Goal: Task Accomplishment & Management: Manage account settings

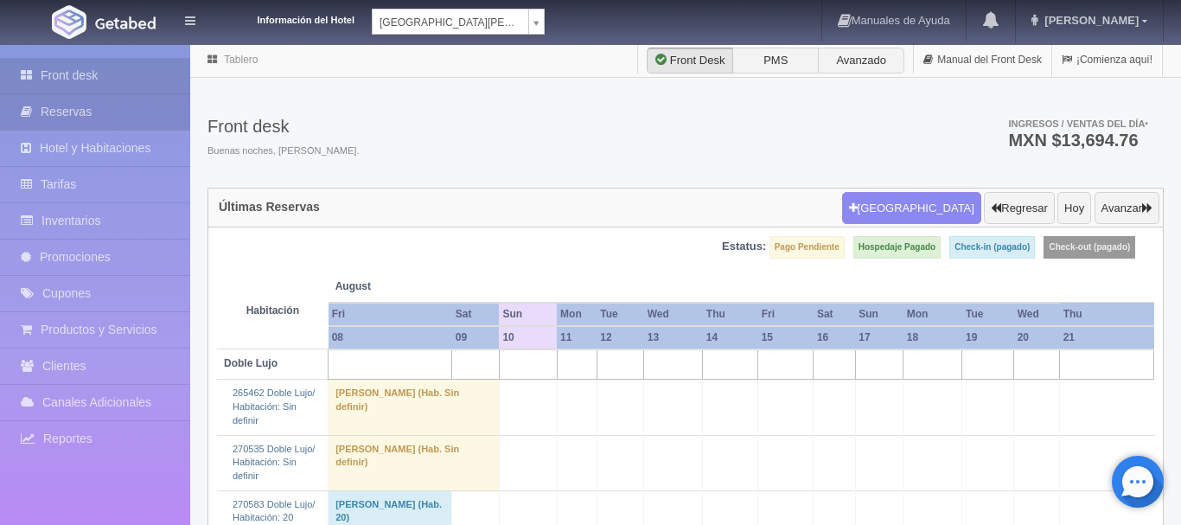
click at [124, 124] on link "Reservas" at bounding box center [95, 111] width 190 height 35
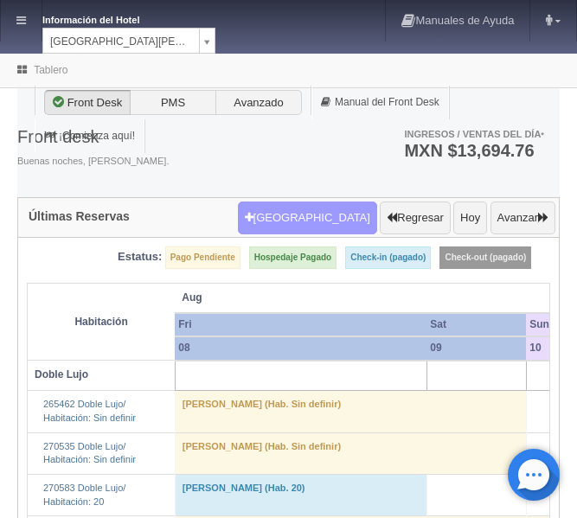
click at [292, 222] on button "Nueva Reserva" at bounding box center [307, 217] width 139 height 33
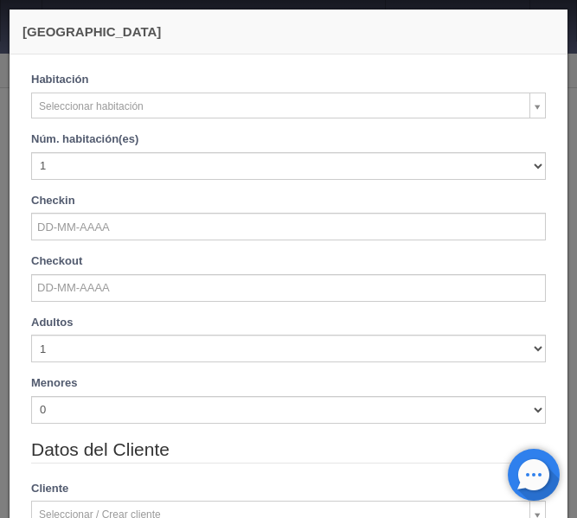
checkbox input "false"
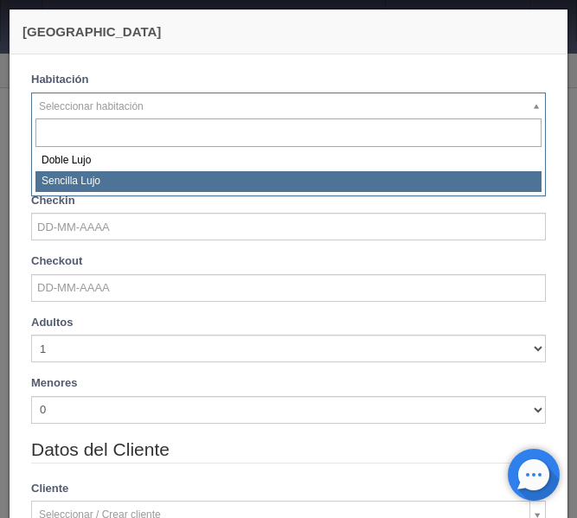
select select "576"
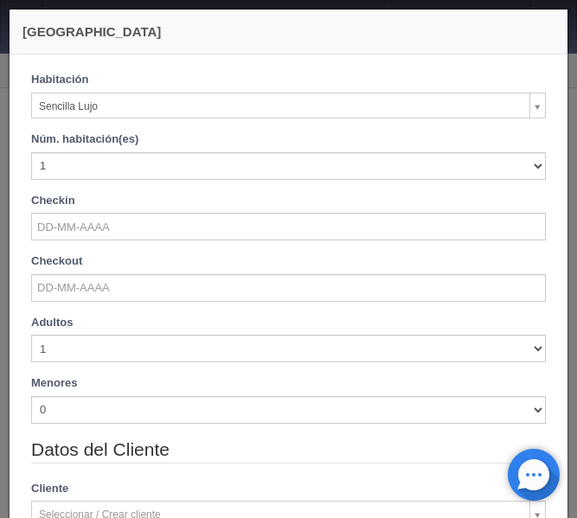
checkbox input "false"
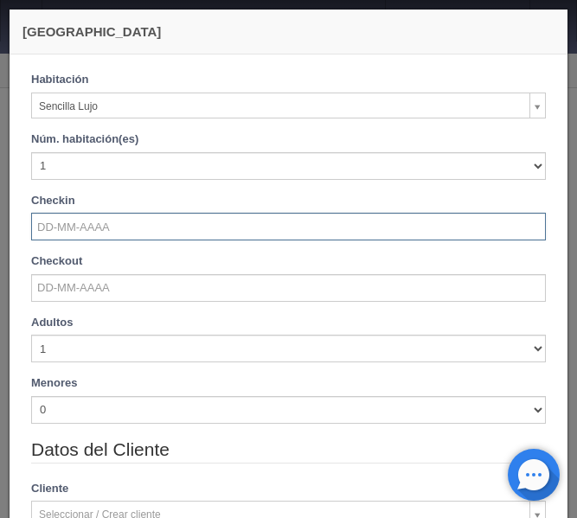
click at [96, 237] on input "text" at bounding box center [288, 227] width 514 height 28
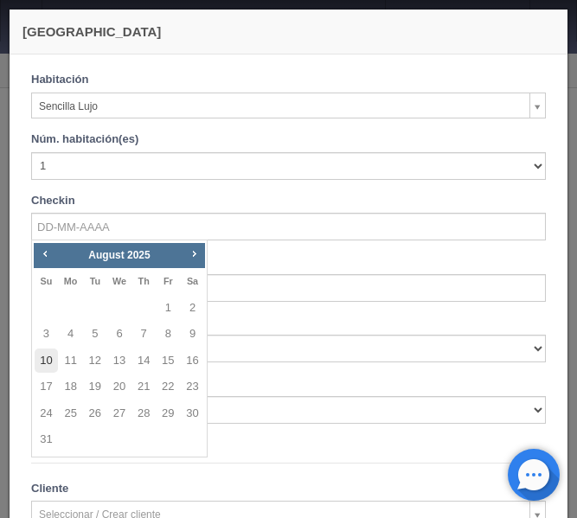
click at [50, 363] on link "10" at bounding box center [46, 360] width 22 height 25
type input "10-08-2025"
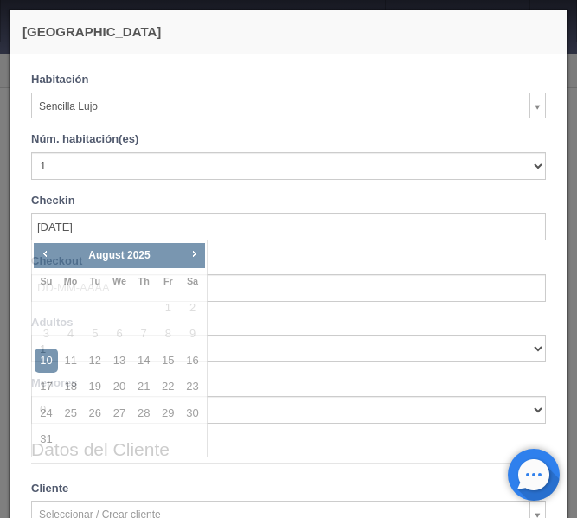
checkbox input "false"
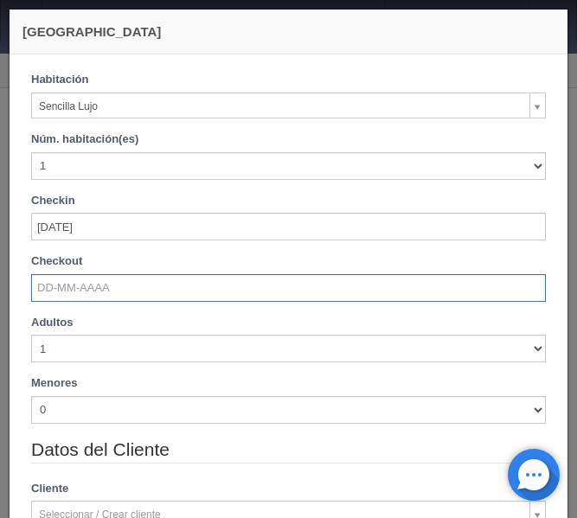
click at [66, 283] on input "text" at bounding box center [288, 288] width 514 height 28
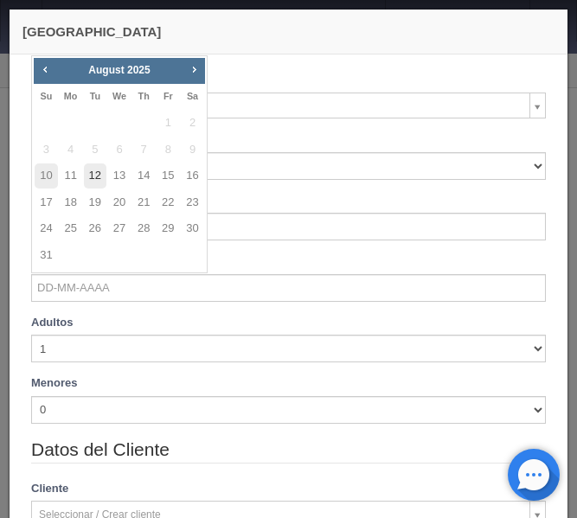
click at [99, 169] on link "12" at bounding box center [95, 175] width 22 height 25
type input "12-08-2025"
checkbox input "false"
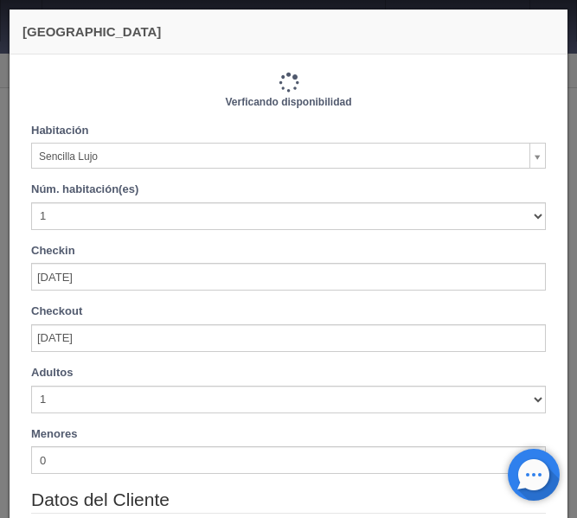
type input "2300.00"
checkbox input "false"
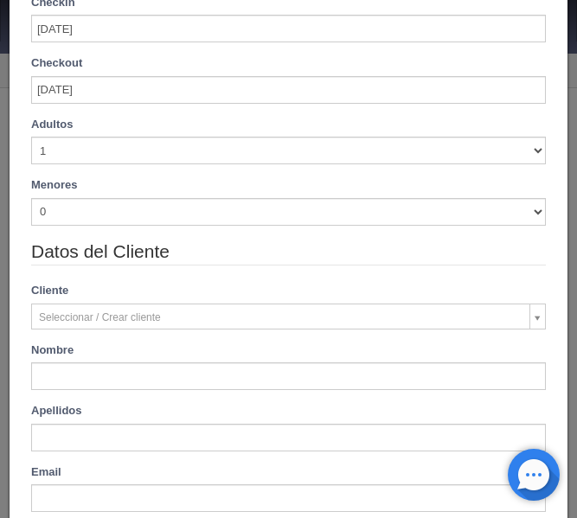
scroll to position [290, 0]
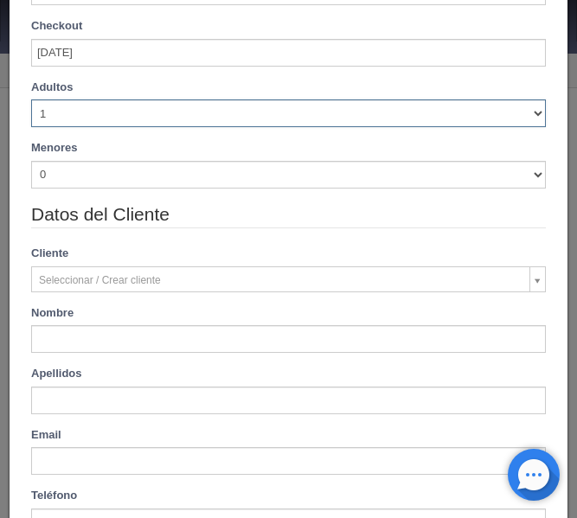
select select "2"
click option "2" at bounding box center [0, 0] width 0 height 0
checkbox input "false"
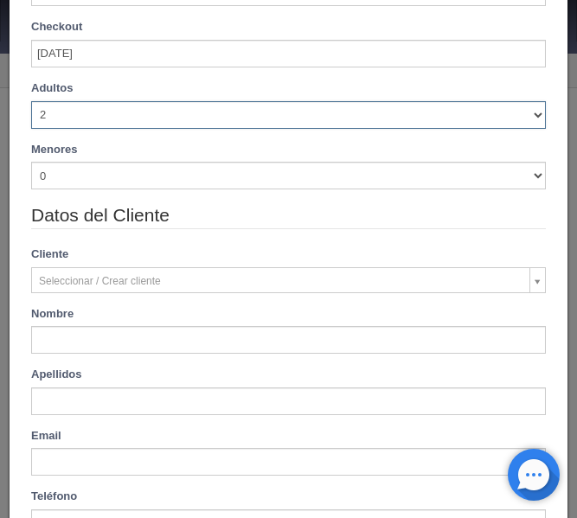
type input "2300.00"
checkbox input "false"
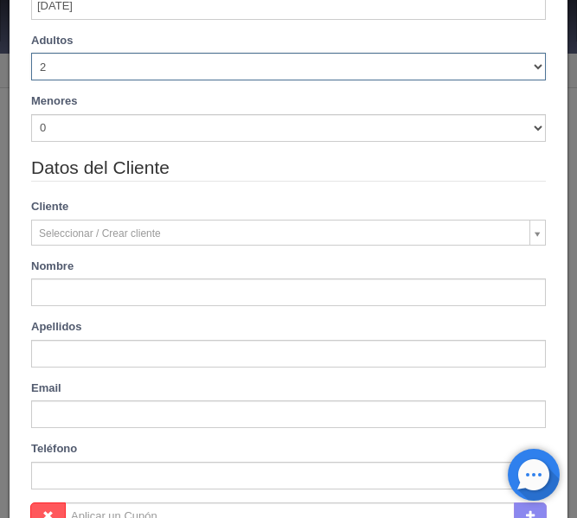
scroll to position [363, 0]
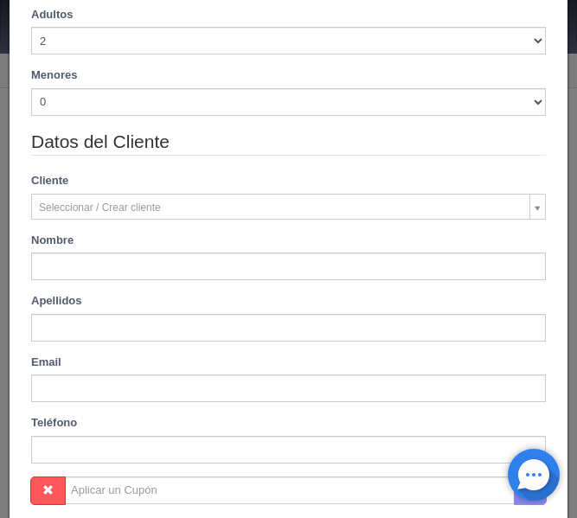
type input "Tiana Serena"
type input "Hernandez De Heinken"
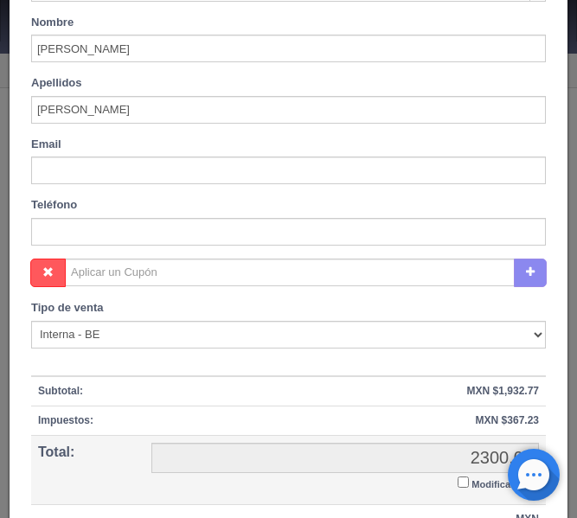
scroll to position [711, 0]
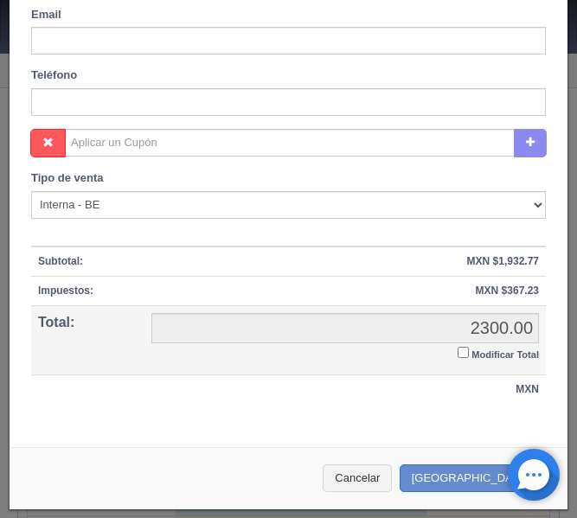
click at [462, 355] on input "Modificar Total" at bounding box center [462, 352] width 11 height 11
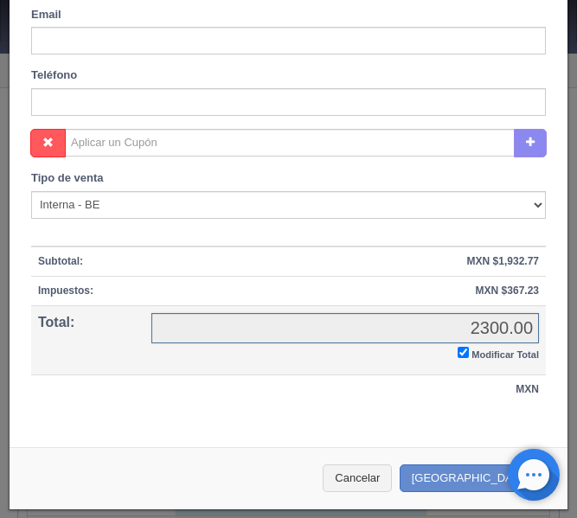
checkbox input "true"
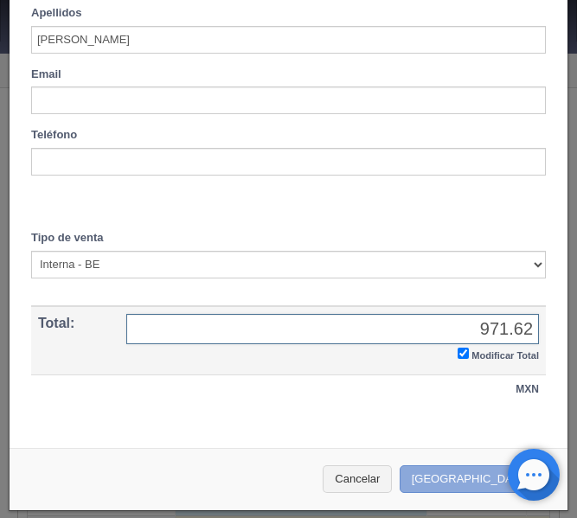
type input "971.62"
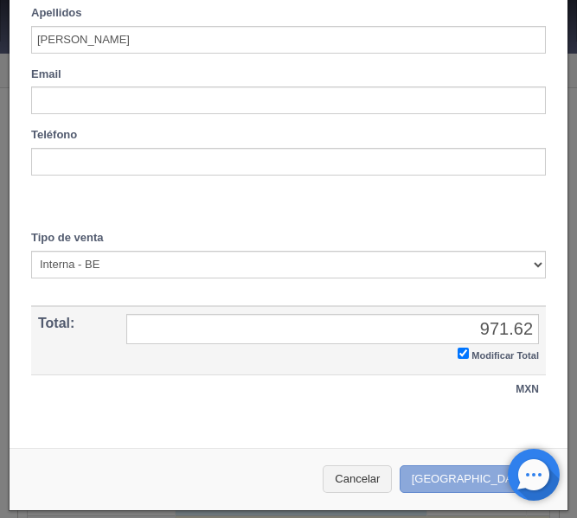
click at [468, 477] on button "[GEOGRAPHIC_DATA]" at bounding box center [474, 479] width 150 height 29
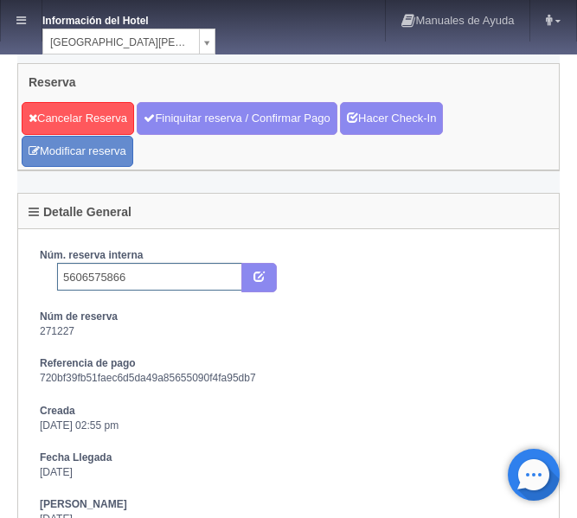
click at [150, 273] on input "5606575866" at bounding box center [149, 277] width 185 height 28
type input "5606575866 Booking"
click at [261, 276] on icon "submit" at bounding box center [258, 275] width 11 height 11
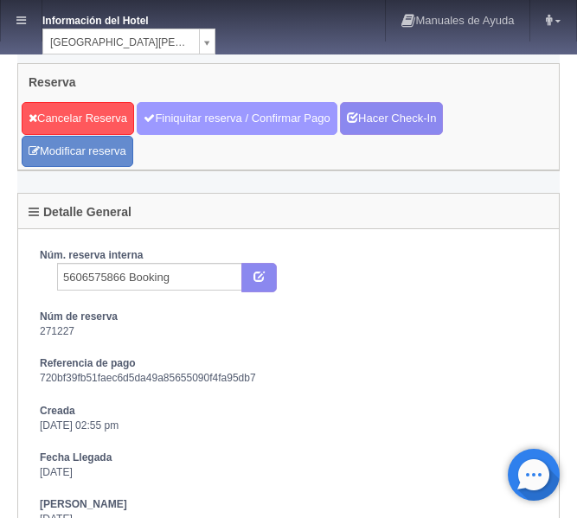
click at [226, 117] on link "Finiquitar reserva / Confirmar Pago" at bounding box center [237, 118] width 200 height 33
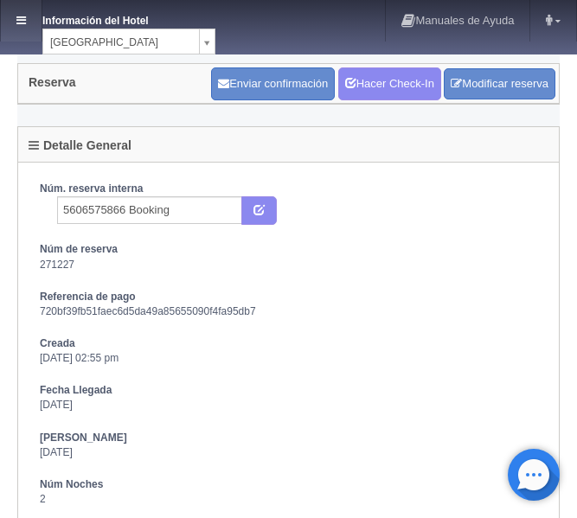
click at [19, 22] on icon at bounding box center [21, 20] width 10 height 11
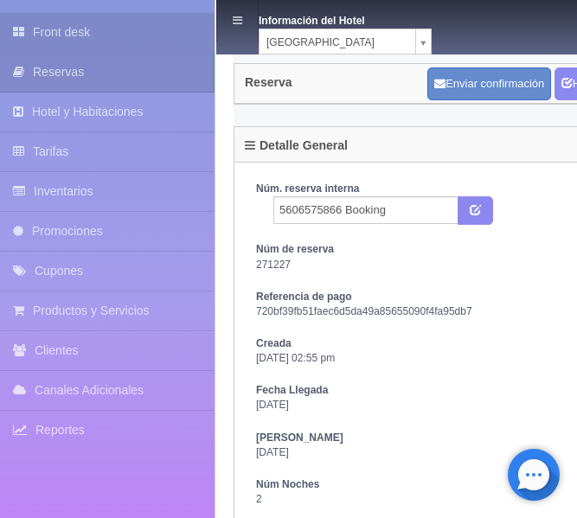
click at [55, 29] on link "Front desk" at bounding box center [107, 32] width 214 height 39
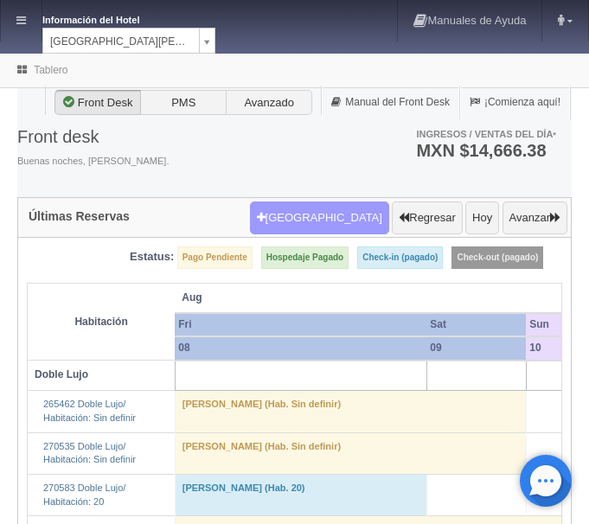
click at [318, 213] on button "[GEOGRAPHIC_DATA]" at bounding box center [319, 217] width 139 height 33
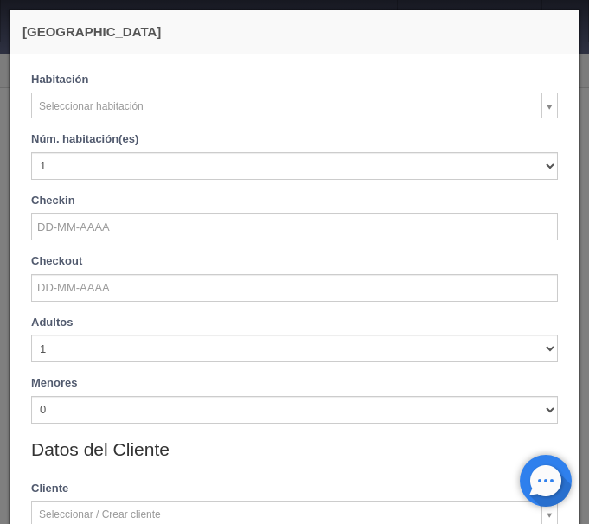
checkbox input "false"
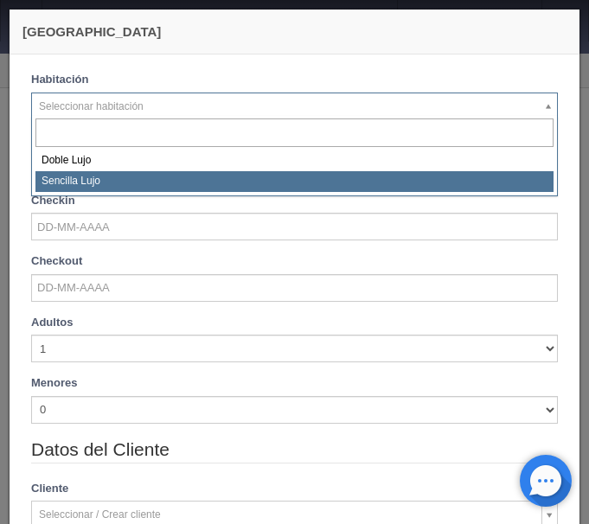
select select "576"
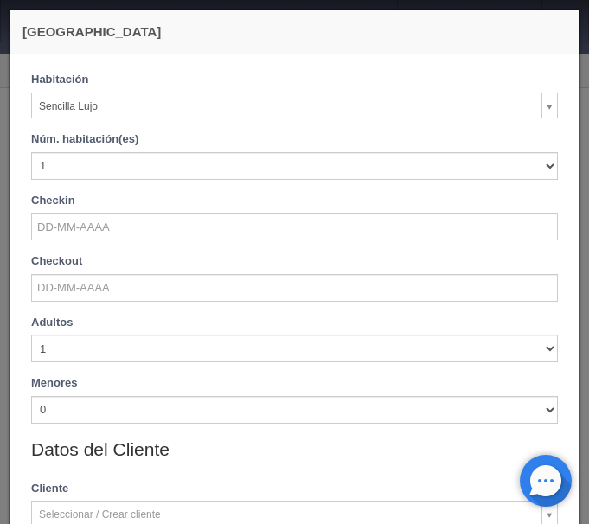
checkbox input "false"
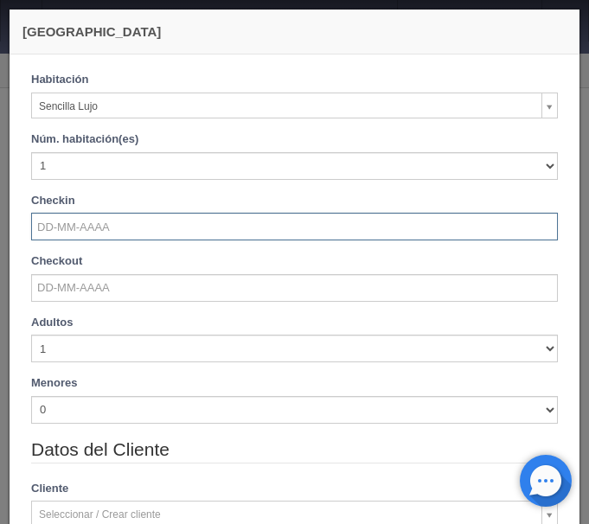
click at [60, 233] on input "text" at bounding box center [294, 227] width 526 height 28
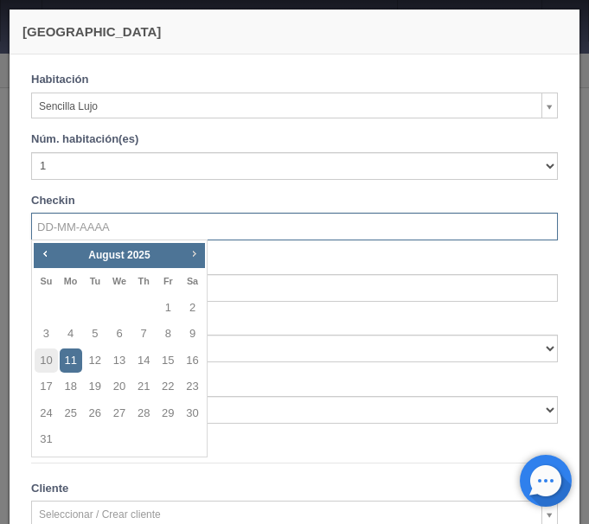
click at [190, 253] on span "Next" at bounding box center [194, 253] width 14 height 14
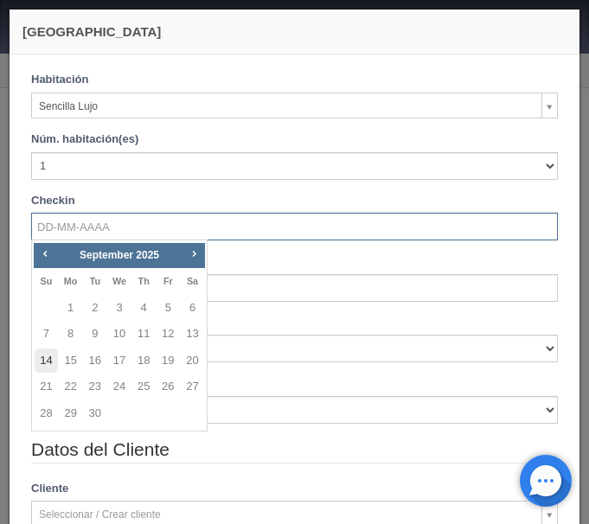
click at [46, 363] on link "14" at bounding box center [46, 360] width 22 height 25
type input "[DATE]"
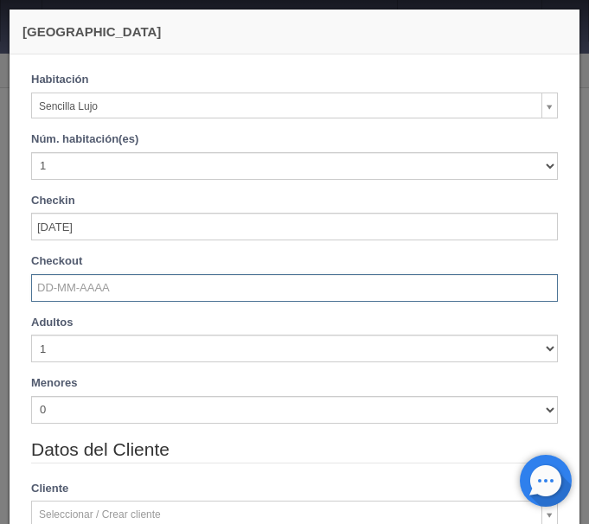
click at [60, 296] on input "text" at bounding box center [294, 288] width 526 height 28
checkbox input "false"
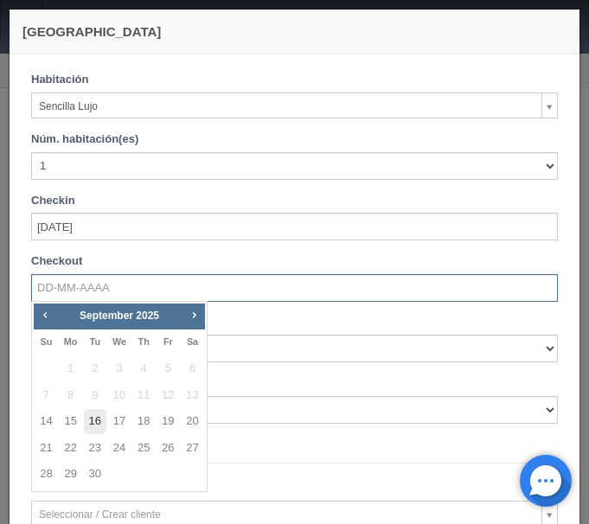
click at [101, 417] on link "16" at bounding box center [95, 421] width 22 height 25
type input "[DATE]"
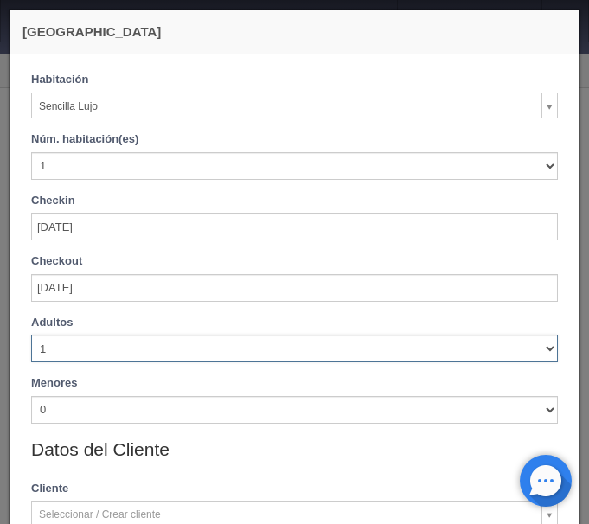
click at [31, 335] on select "1 2 3 4 5 6 7 8 9 10" at bounding box center [294, 349] width 526 height 28
checkbox input "false"
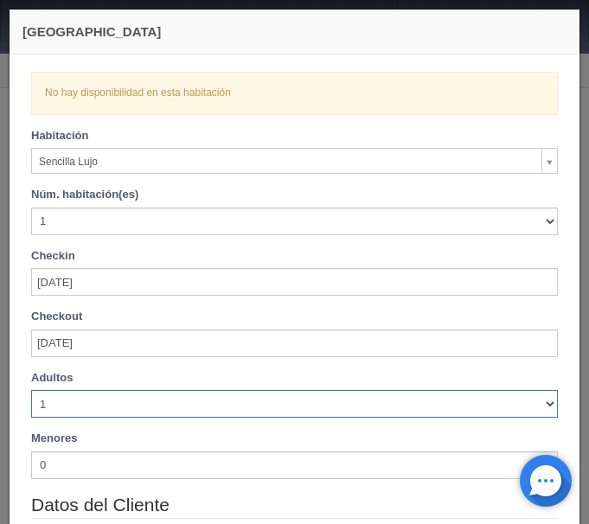
select select "2"
click option "2" at bounding box center [0, 0] width 0 height 0
checkbox input "false"
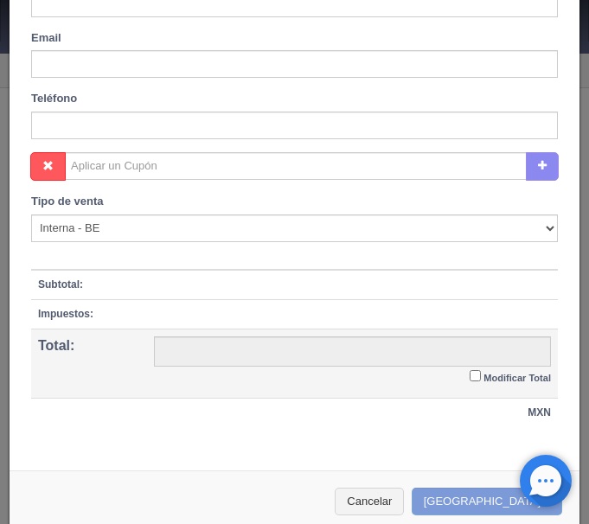
scroll to position [704, 0]
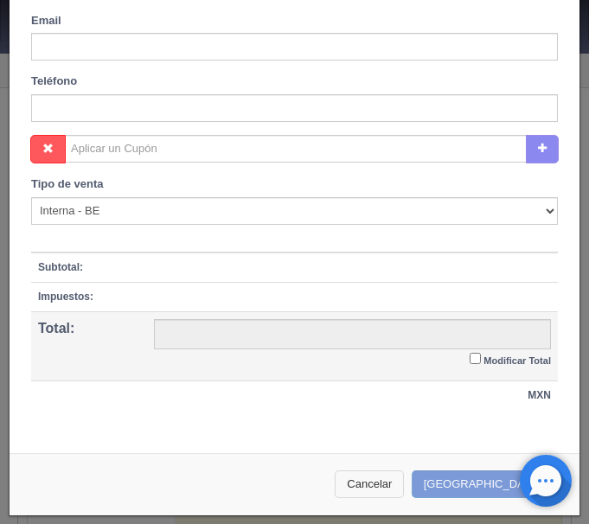
click at [392, 484] on button "Cancelar" at bounding box center [369, 484] width 69 height 29
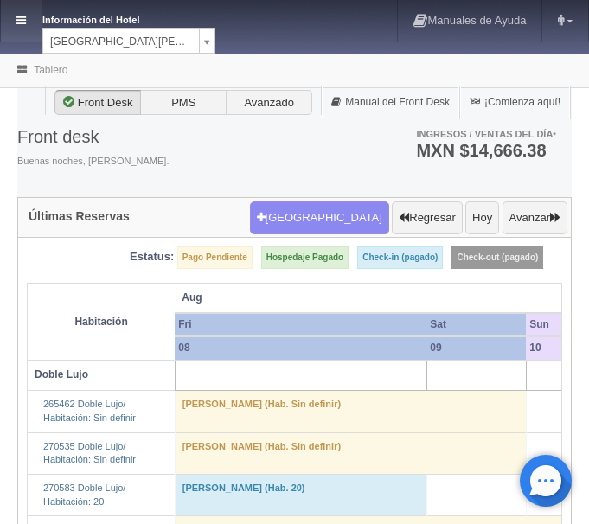
click at [19, 16] on icon at bounding box center [21, 20] width 10 height 11
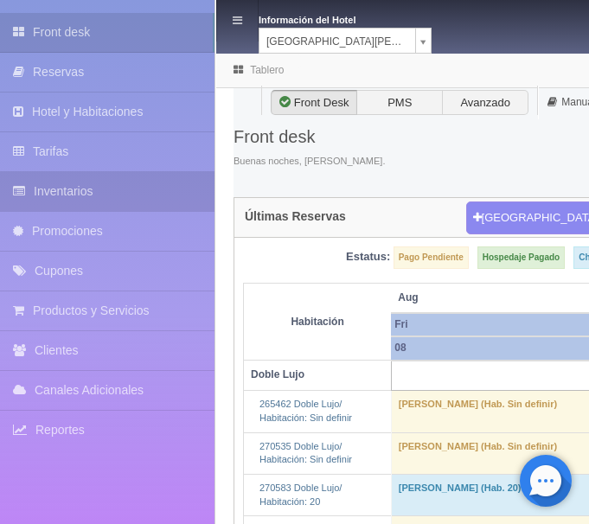
click at [82, 182] on link "Inventarios" at bounding box center [107, 191] width 214 height 39
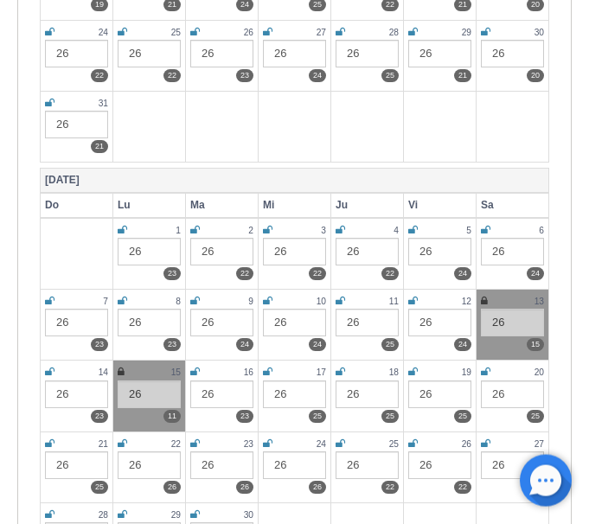
scroll to position [705, 0]
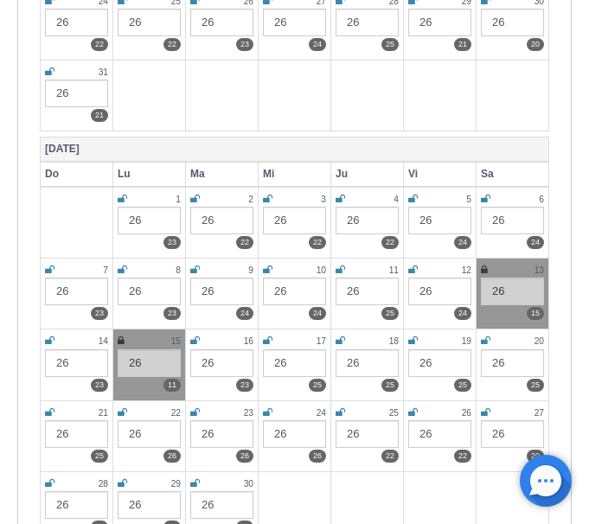
click at [121, 338] on icon at bounding box center [121, 340] width 7 height 10
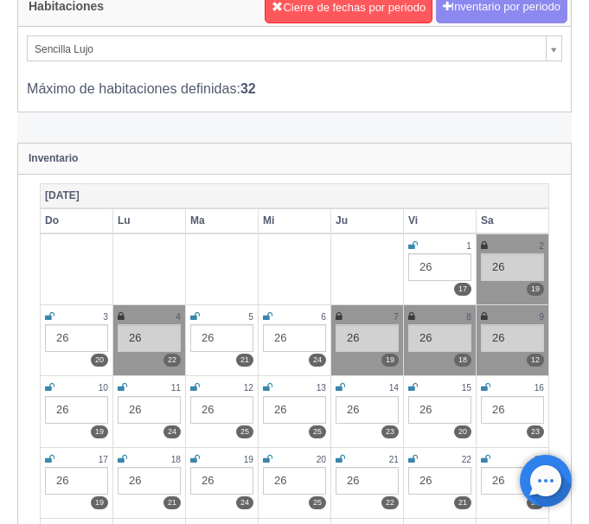
scroll to position [0, 0]
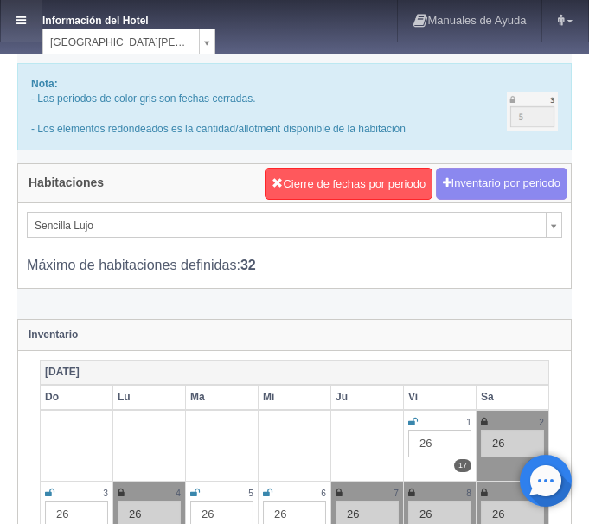
click at [30, 16] on link at bounding box center [21, 20] width 41 height 41
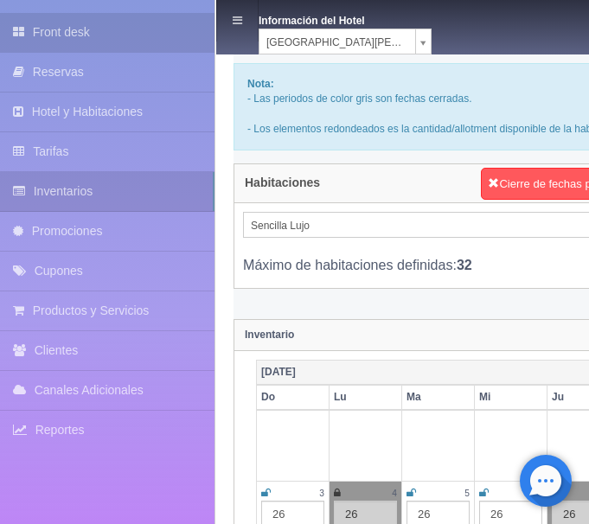
click at [56, 17] on link "Front desk" at bounding box center [107, 32] width 214 height 39
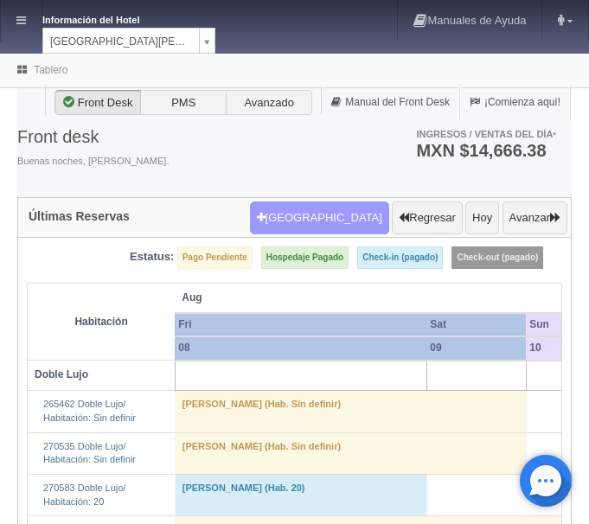
click at [354, 211] on button "[GEOGRAPHIC_DATA]" at bounding box center [319, 217] width 139 height 33
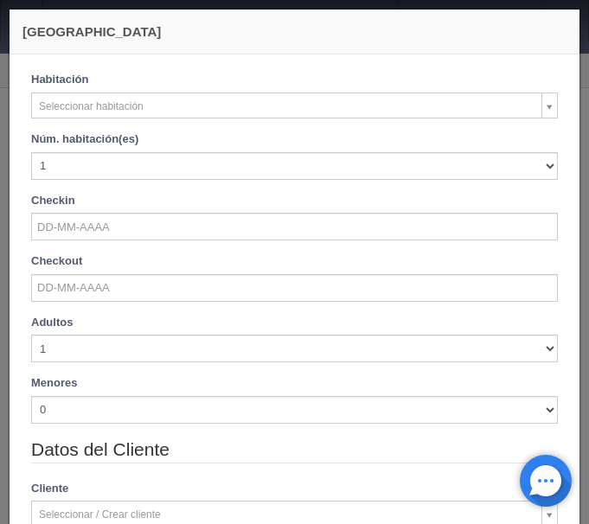
checkbox input "false"
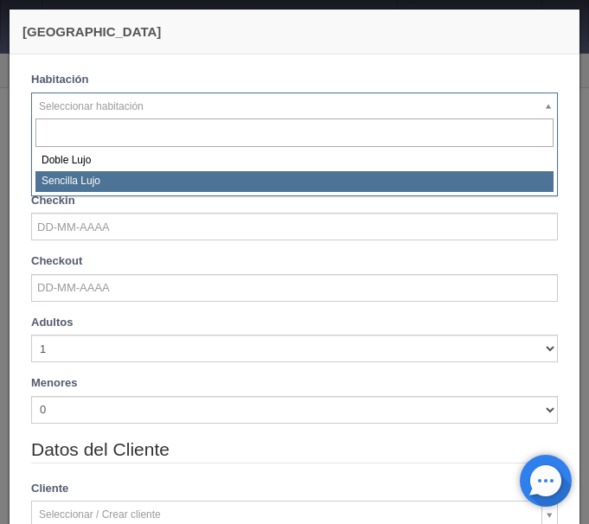
select select "576"
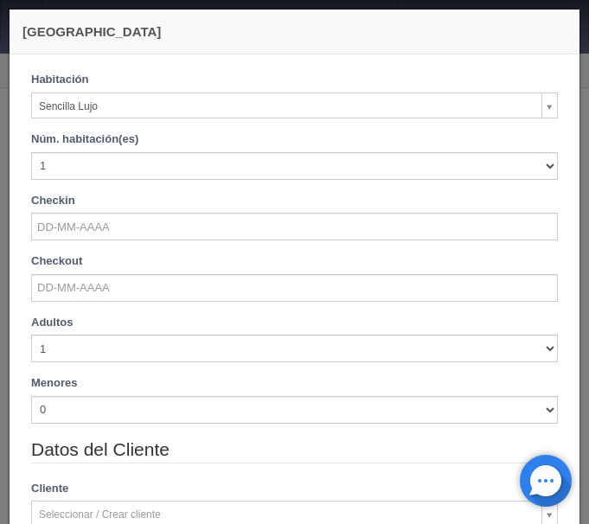
checkbox input "false"
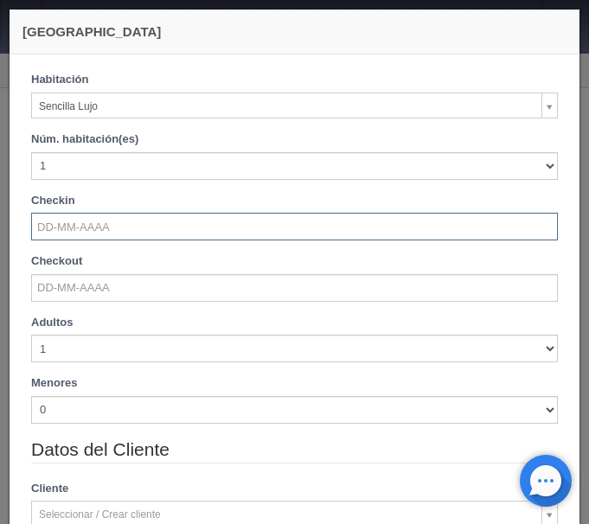
click at [77, 226] on input "text" at bounding box center [294, 227] width 526 height 28
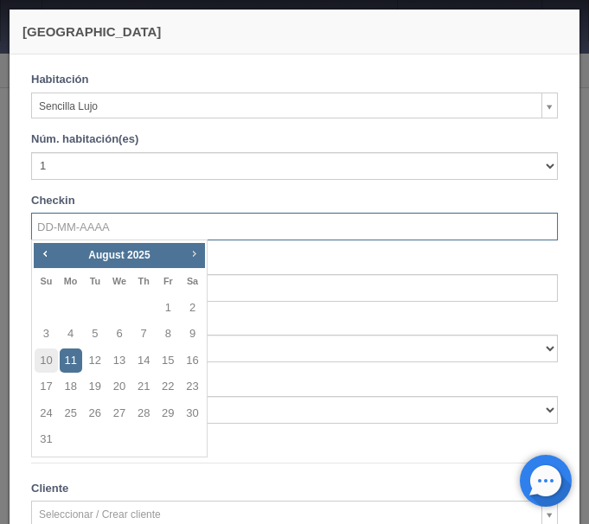
click at [194, 256] on span "Next" at bounding box center [194, 253] width 14 height 14
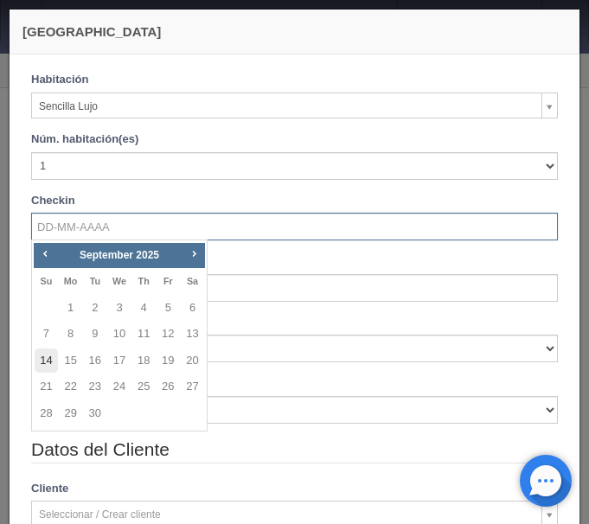
click at [46, 361] on link "14" at bounding box center [46, 360] width 22 height 25
type input "[DATE]"
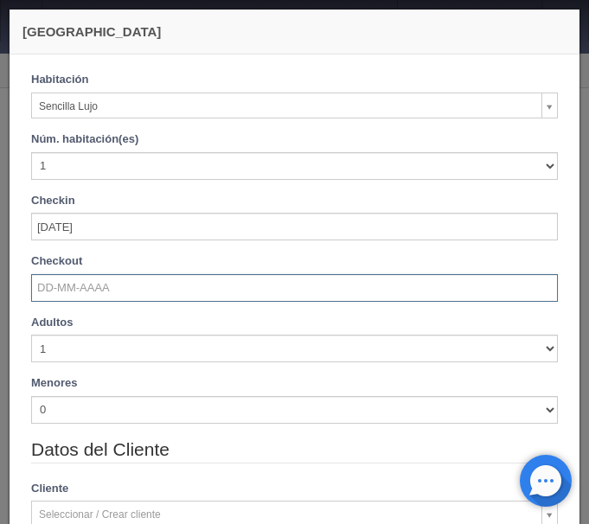
click at [83, 289] on input "text" at bounding box center [294, 288] width 526 height 28
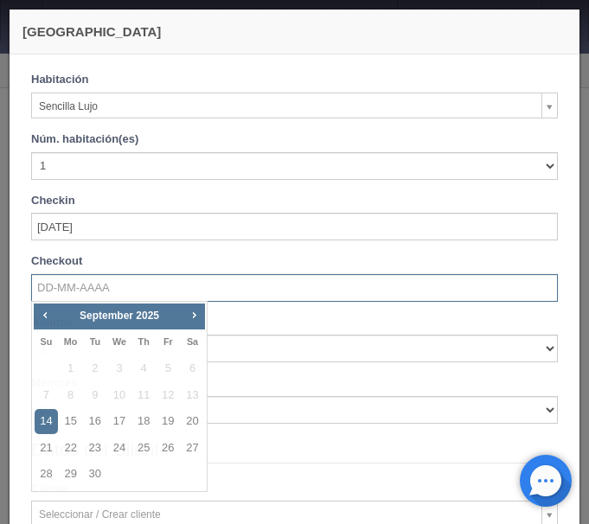
checkbox input "false"
click at [93, 430] on link "16" at bounding box center [95, 421] width 22 height 25
type input "[DATE]"
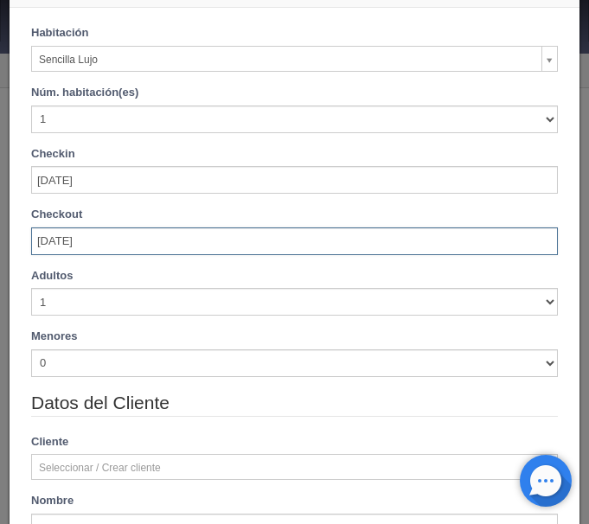
scroll to position [73, 0]
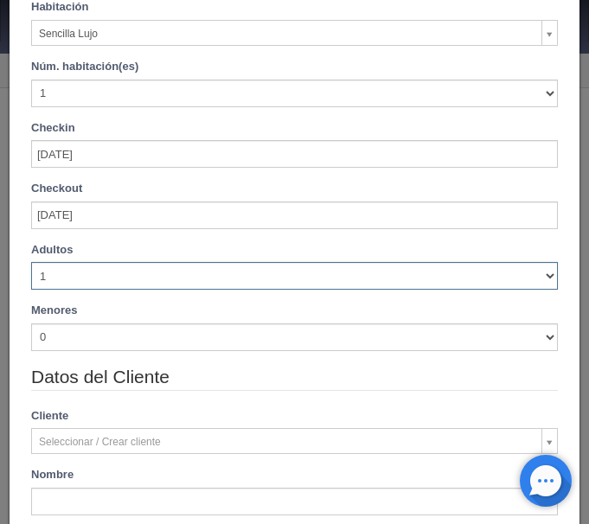
click at [31, 262] on select "1 2 3 4 5 6 7 8 9 10" at bounding box center [294, 276] width 526 height 28
checkbox input "false"
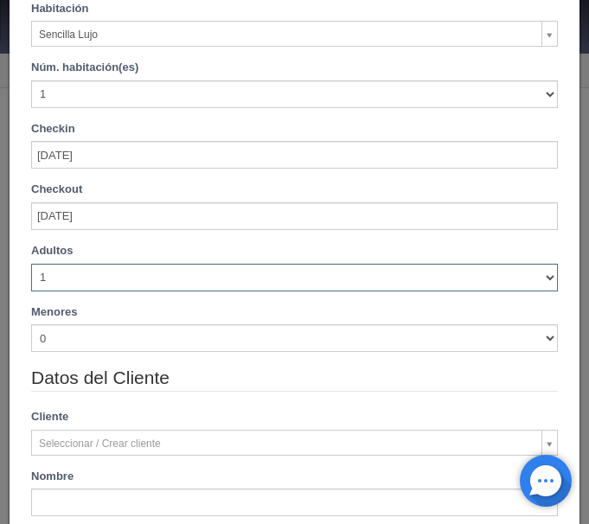
select select "2"
click option "2" at bounding box center [0, 0] width 0 height 0
type input "2300.00"
checkbox input "false"
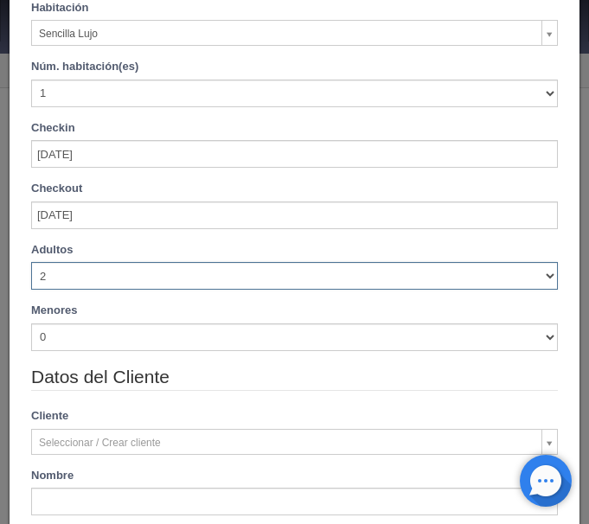
checkbox input "false"
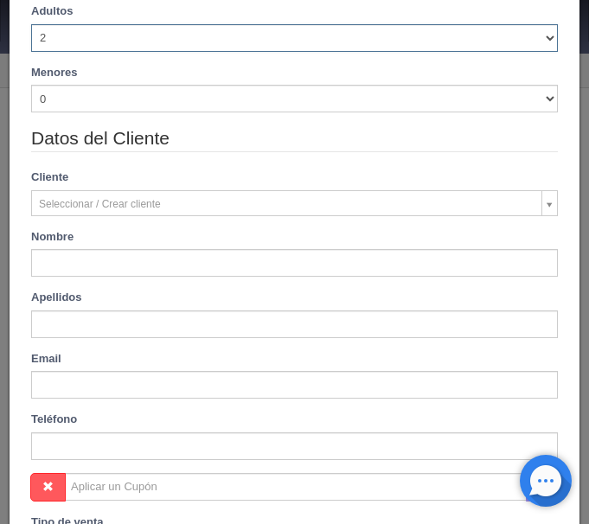
type input "2300.00"
checkbox input "false"
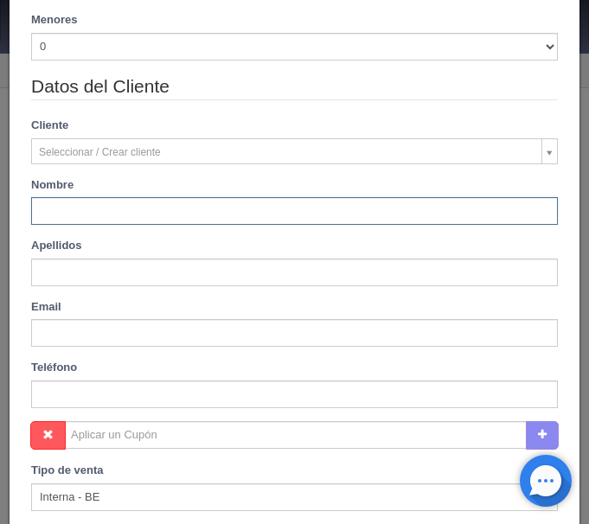
click at [97, 217] on input "text" at bounding box center [294, 211] width 526 height 28
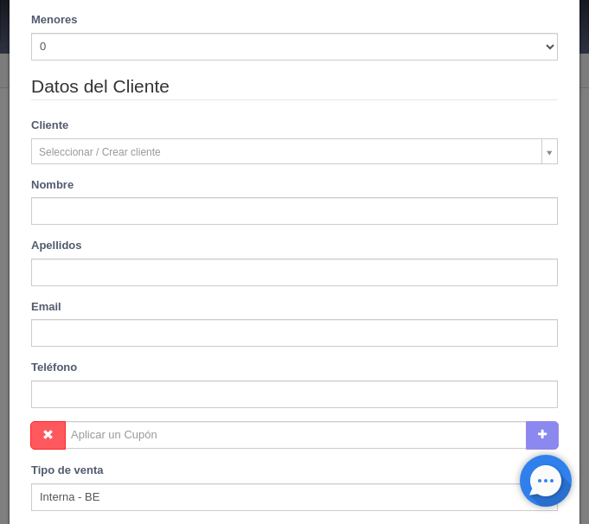
type input "[PERSON_NAME]"
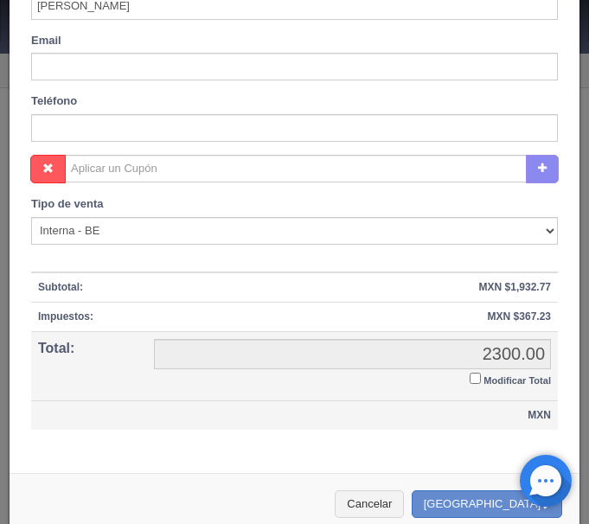
scroll to position [704, 0]
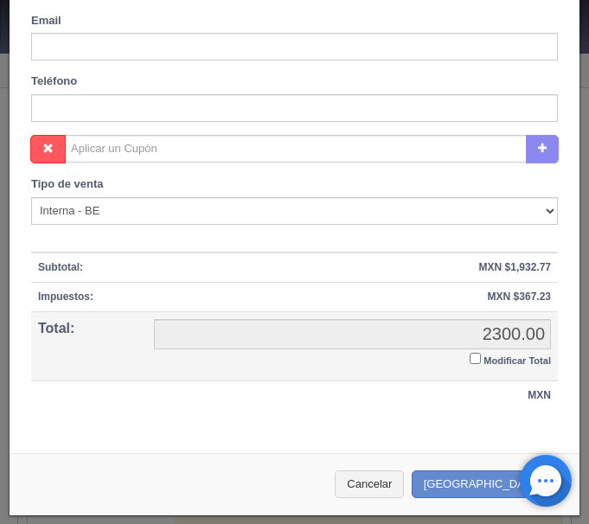
click at [477, 359] on input "Modificar Total" at bounding box center [474, 358] width 11 height 11
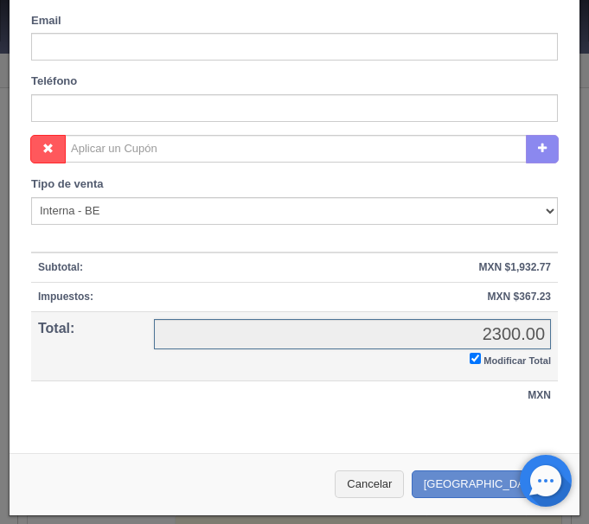
checkbox input "true"
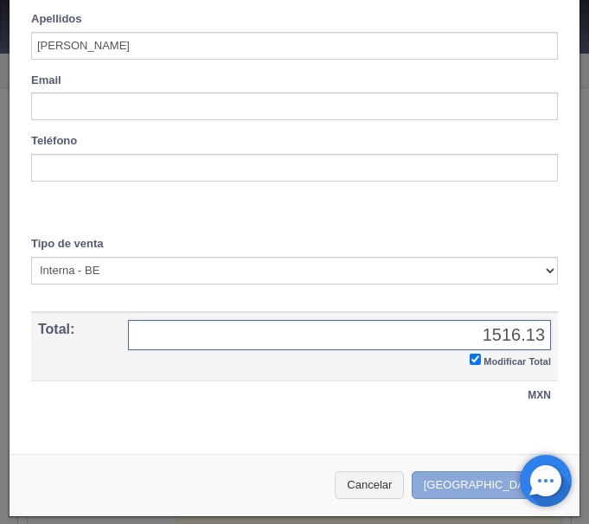
type input "1516.13"
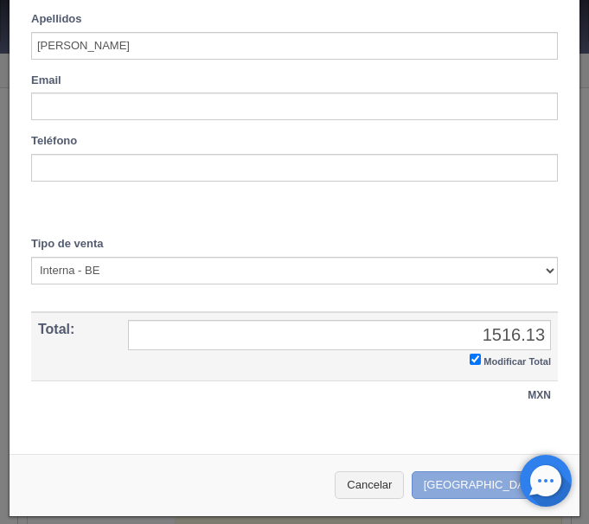
click at [492, 484] on button "[GEOGRAPHIC_DATA]" at bounding box center [486, 485] width 150 height 29
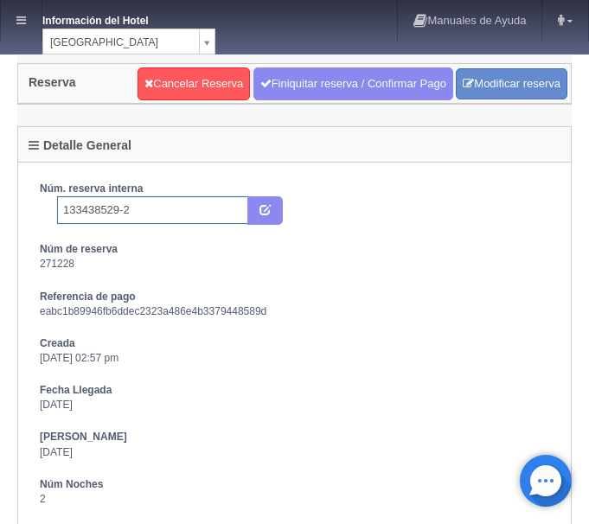
click at [193, 211] on input "133438529-2" at bounding box center [152, 210] width 191 height 28
type input "133438529-2 Pricetravel"
click at [273, 204] on button "submit" at bounding box center [264, 210] width 35 height 29
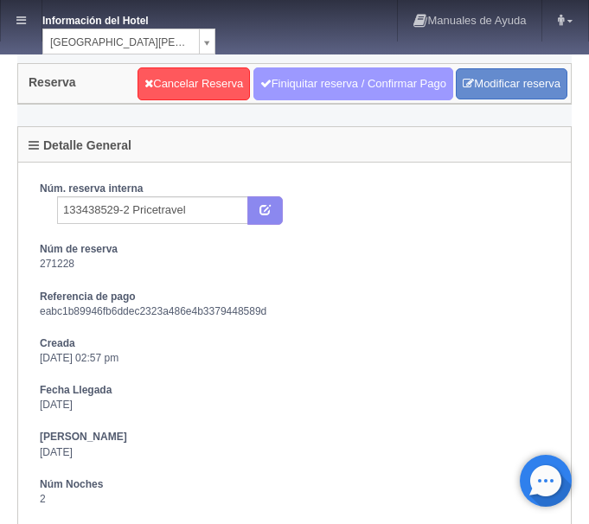
click at [313, 81] on link "Finiquitar reserva / Confirmar Pago" at bounding box center [353, 83] width 200 height 33
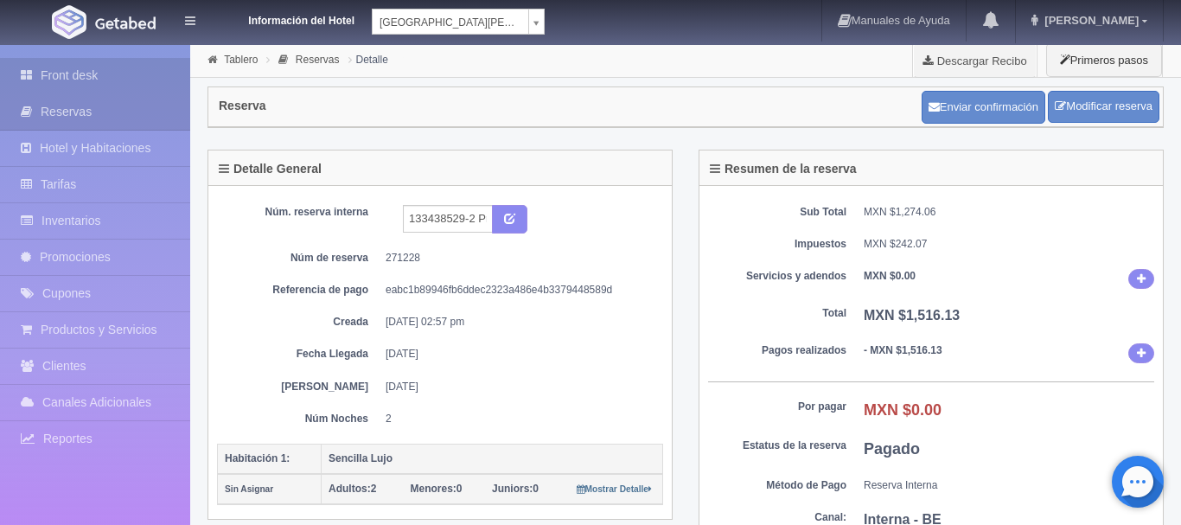
click at [69, 72] on link "Front desk" at bounding box center [95, 75] width 190 height 35
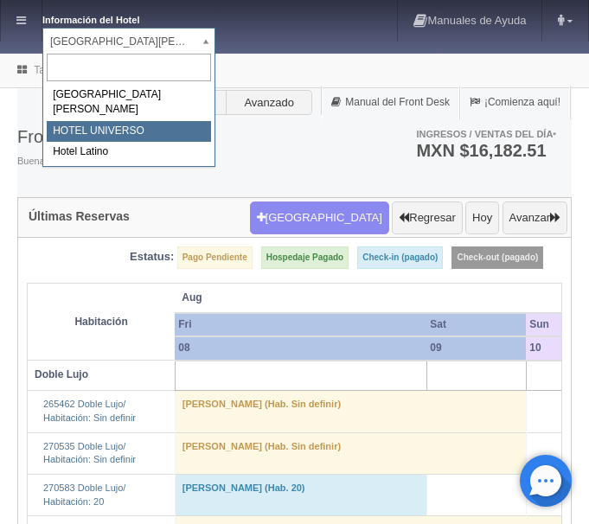
select select "358"
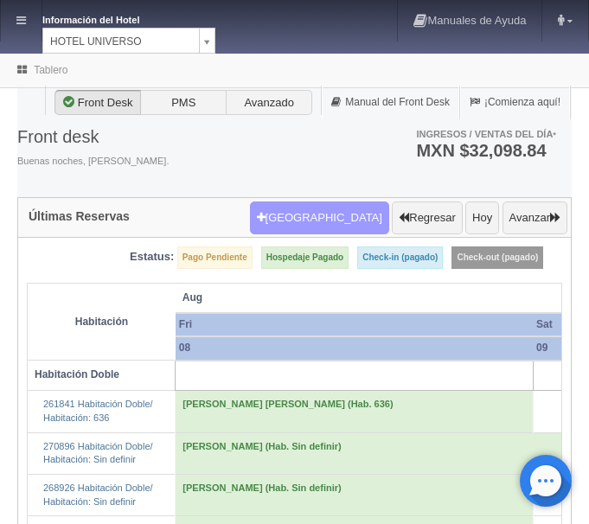
click at [330, 209] on button "Nueva Reserva" at bounding box center [319, 217] width 139 height 33
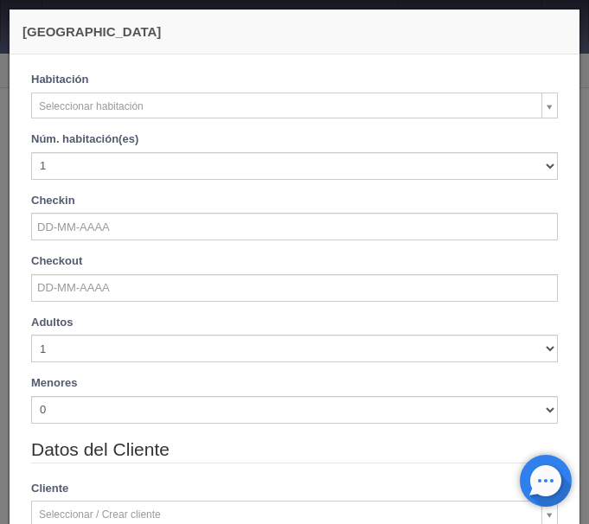
checkbox input "false"
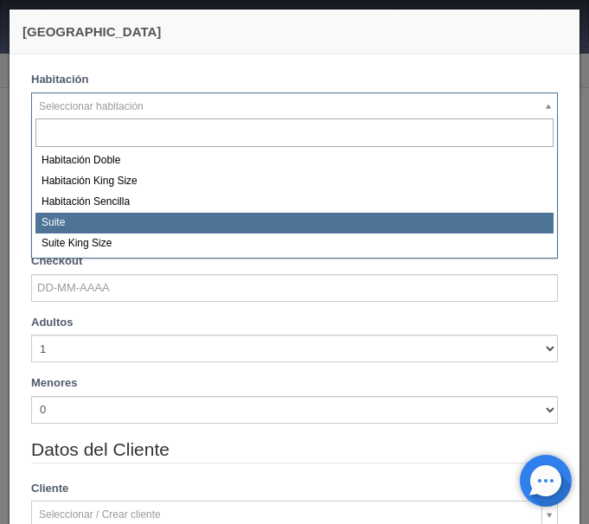
select select "584"
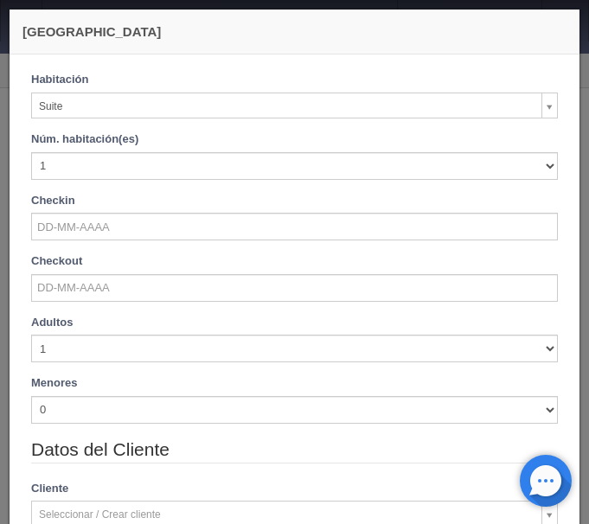
checkbox input "false"
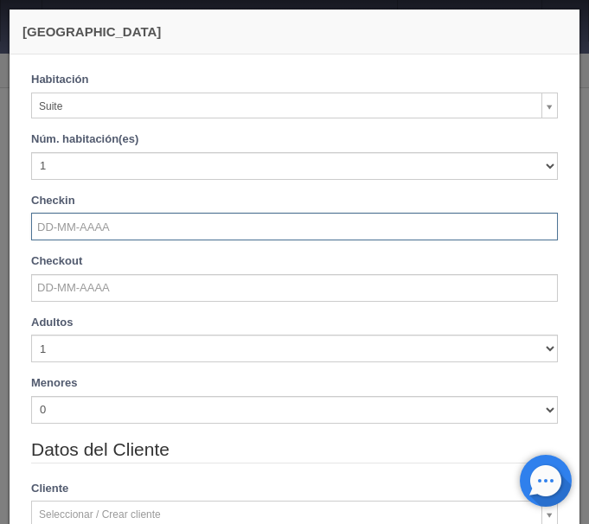
click at [74, 214] on input "text" at bounding box center [294, 227] width 526 height 28
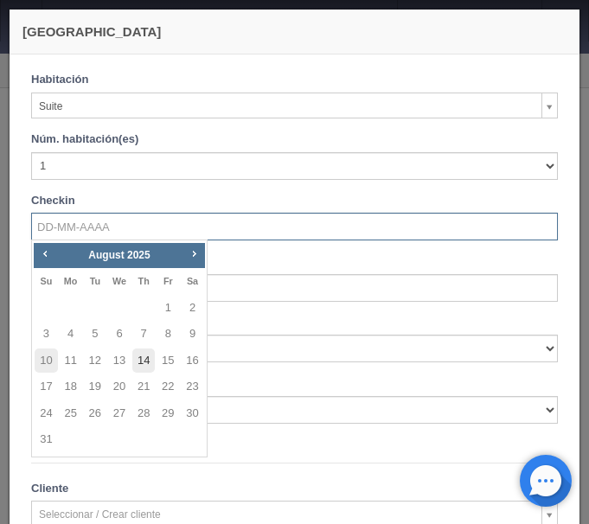
click at [149, 358] on link "14" at bounding box center [143, 360] width 22 height 25
type input "14-08-2025"
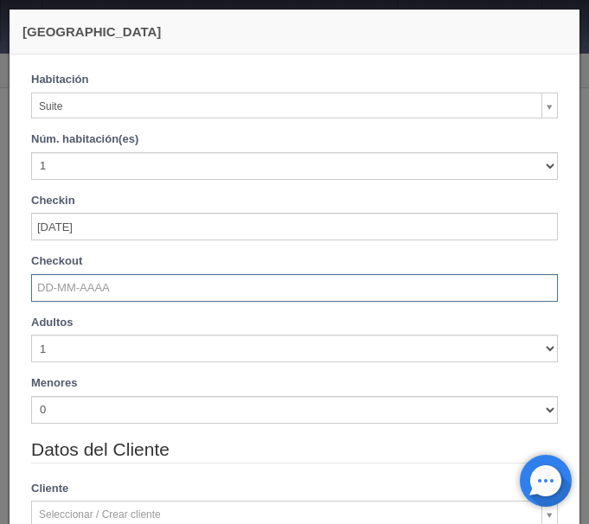
click at [83, 289] on input "text" at bounding box center [294, 288] width 526 height 28
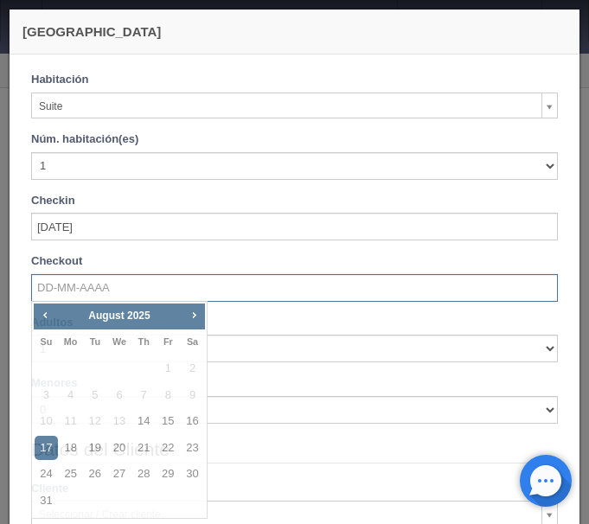
checkbox input "false"
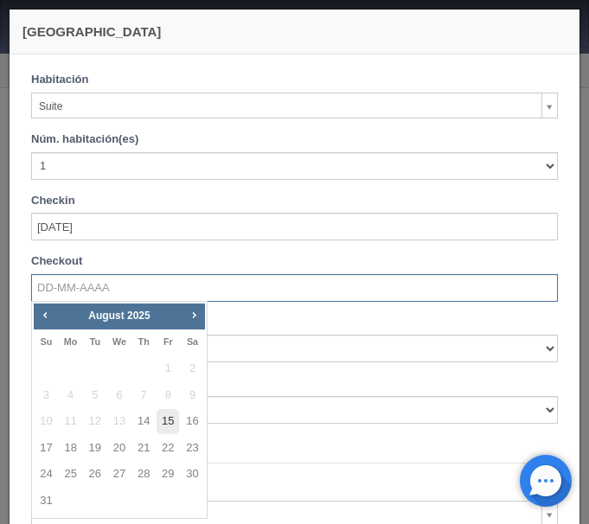
click at [171, 427] on link "15" at bounding box center [167, 421] width 22 height 25
type input "15-08-2025"
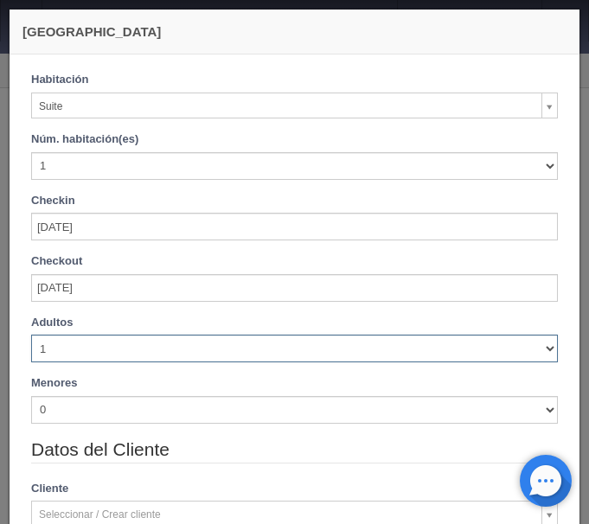
click at [31, 335] on select "1 2 3 4 5 6 7 8 9 10" at bounding box center [294, 349] width 526 height 28
checkbox input "false"
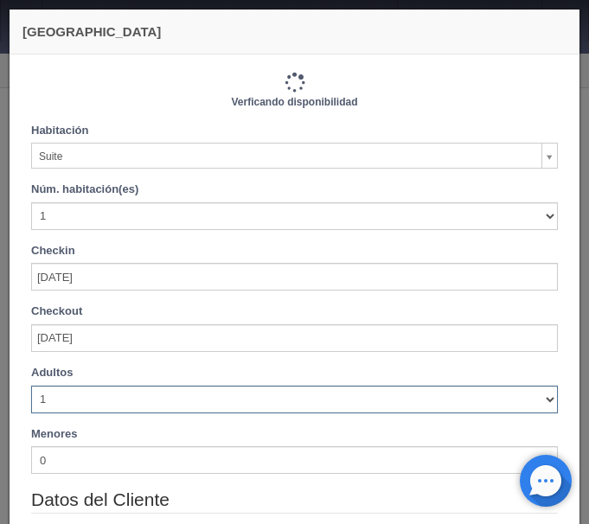
select select "4"
click option "4" at bounding box center [0, 0] width 0 height 0
type input "1130.00"
checkbox input "false"
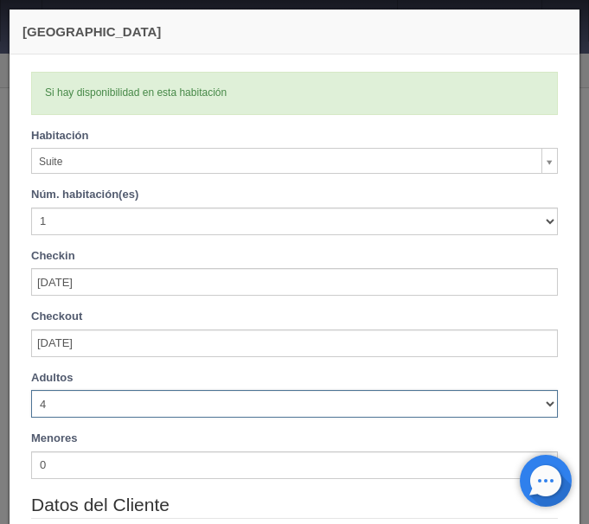
checkbox input "false"
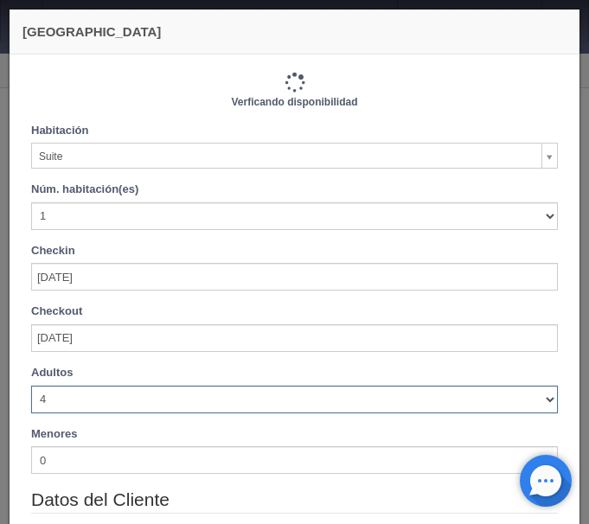
type input "1130.00"
checkbox input "false"
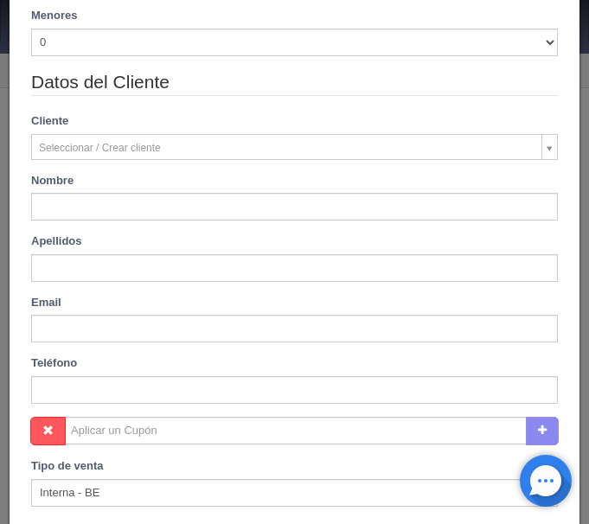
scroll to position [436, 0]
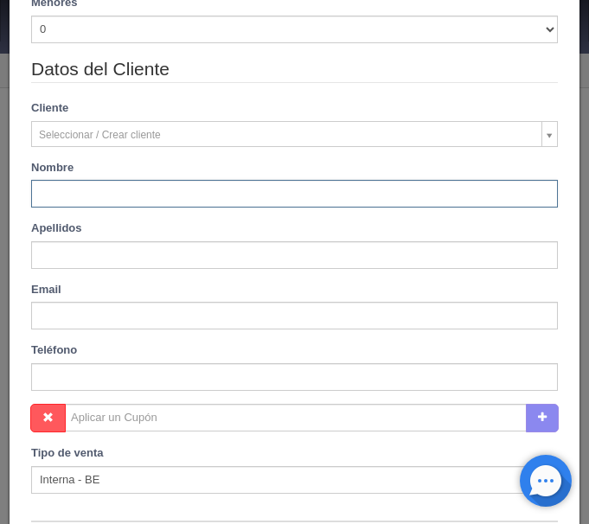
click at [131, 200] on input "text" at bounding box center [294, 194] width 526 height 28
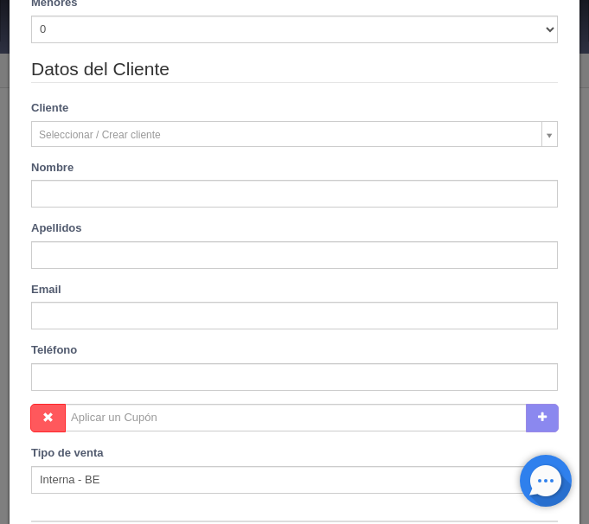
type input "Francisco Javier"
type input "Vargas Barreto"
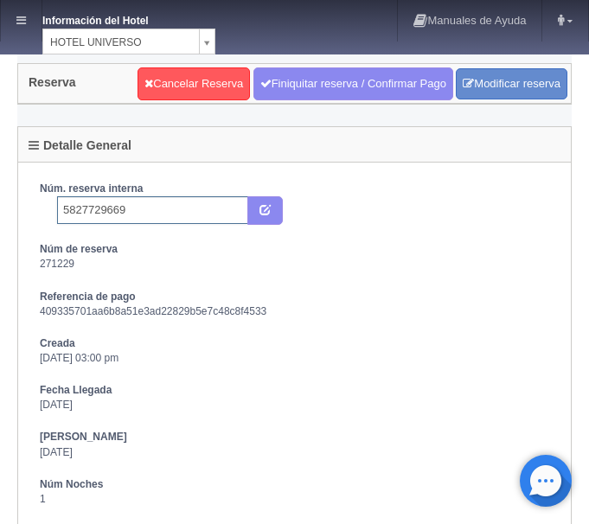
click at [156, 220] on input "5827729669" at bounding box center [152, 210] width 191 height 28
type input "5827729669 Booking"
click at [261, 206] on icon "submit" at bounding box center [264, 208] width 11 height 11
click at [23, 16] on icon at bounding box center [21, 20] width 10 height 11
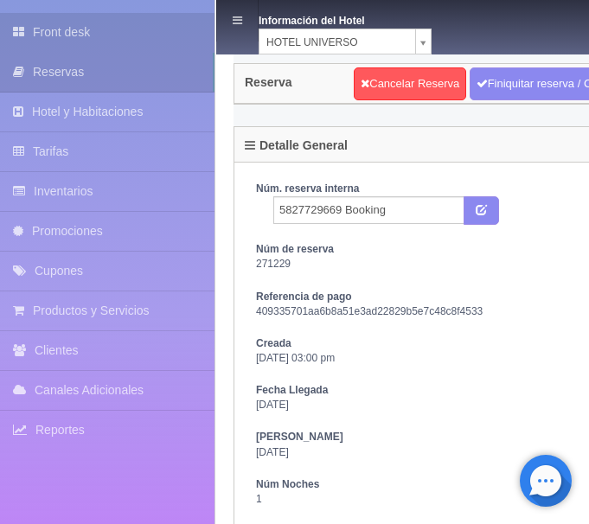
click at [79, 40] on link "Front desk" at bounding box center [107, 32] width 214 height 39
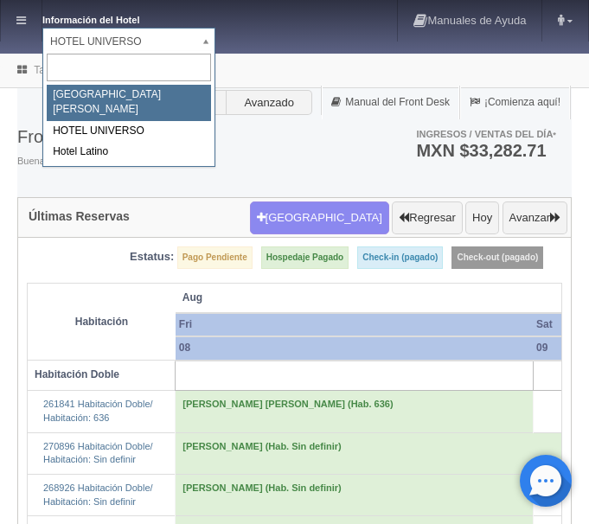
select select "357"
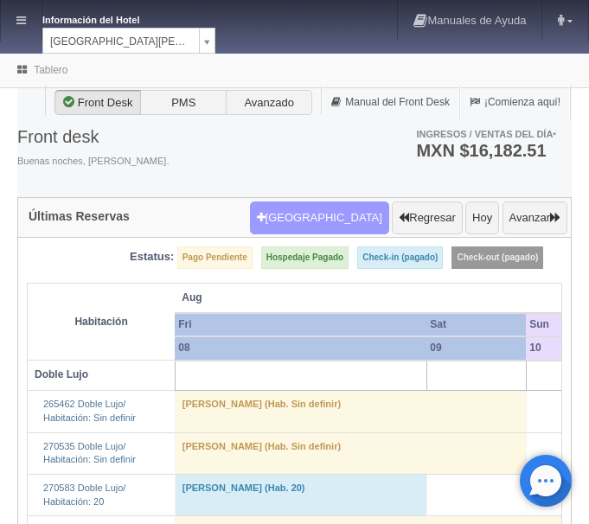
click at [333, 223] on button "Nueva Reserva" at bounding box center [319, 217] width 139 height 33
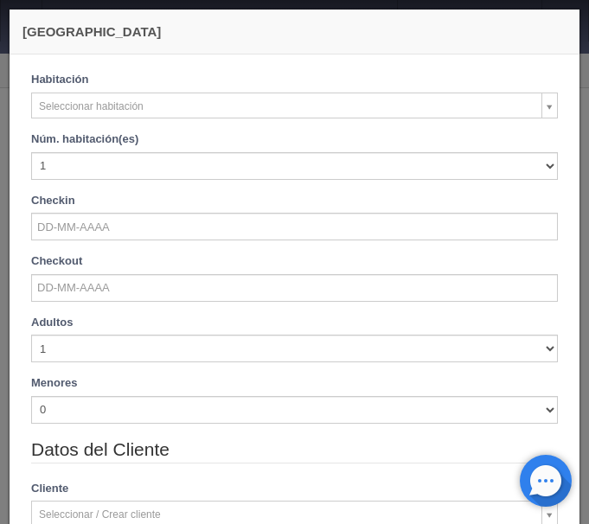
checkbox input "false"
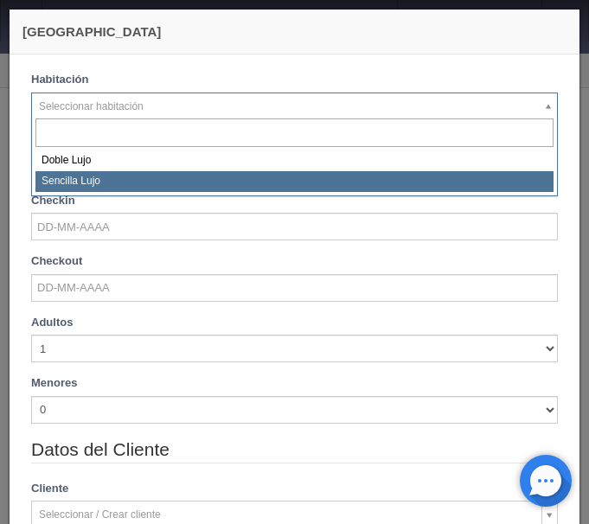
select select "576"
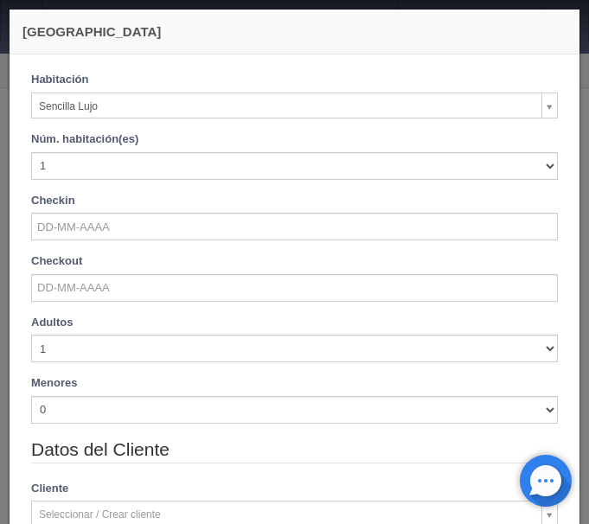
checkbox input "false"
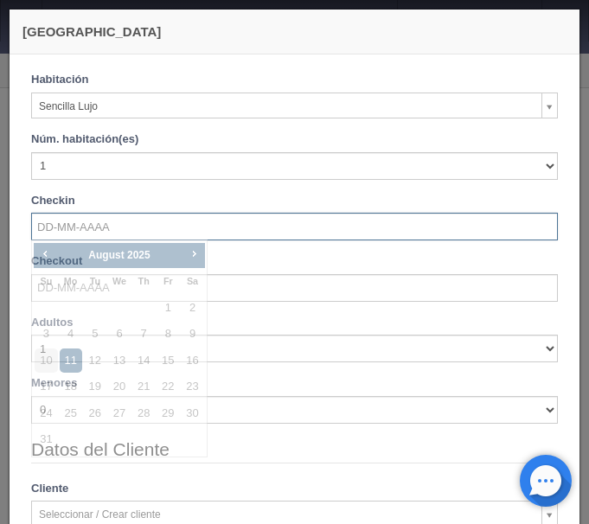
click at [114, 218] on input "text" at bounding box center [294, 227] width 526 height 28
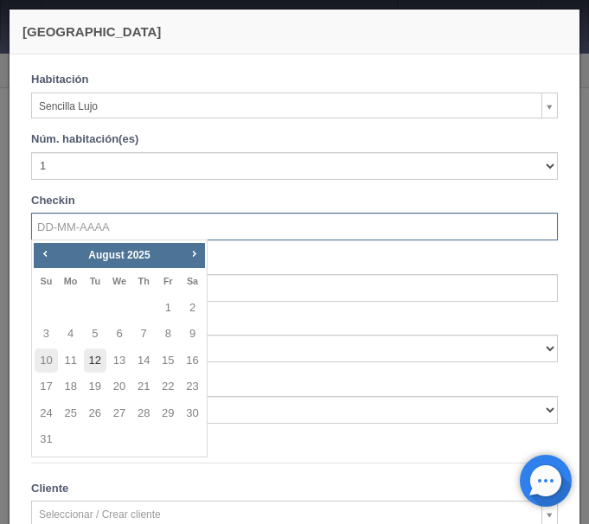
click at [92, 360] on link "12" at bounding box center [95, 360] width 22 height 25
type input "12-08-2025"
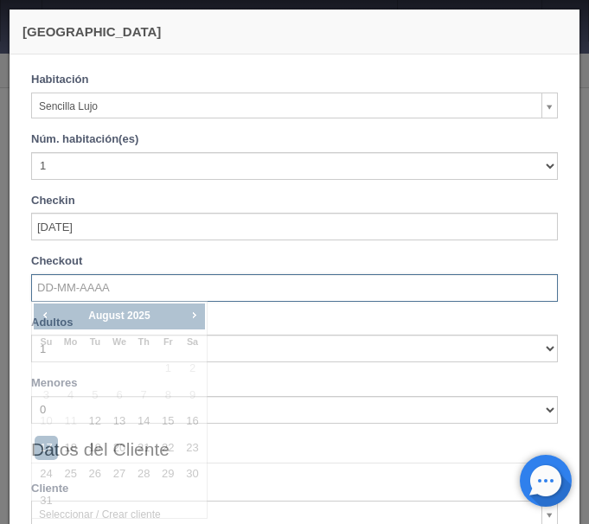
click at [81, 290] on input "text" at bounding box center [294, 288] width 526 height 28
checkbox input "false"
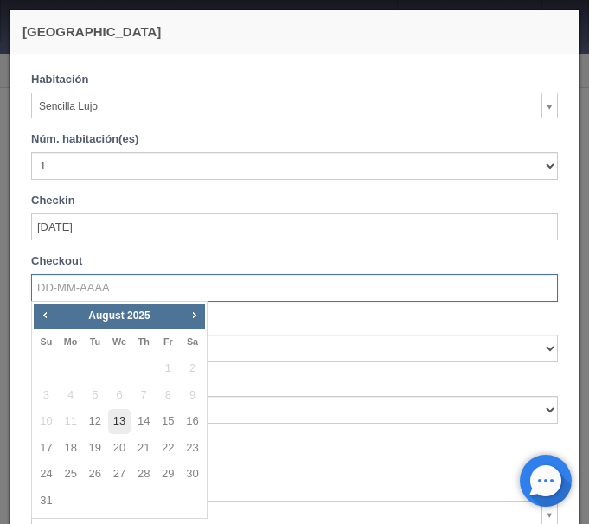
click at [118, 416] on link "13" at bounding box center [119, 421] width 22 height 25
type input "13-08-2025"
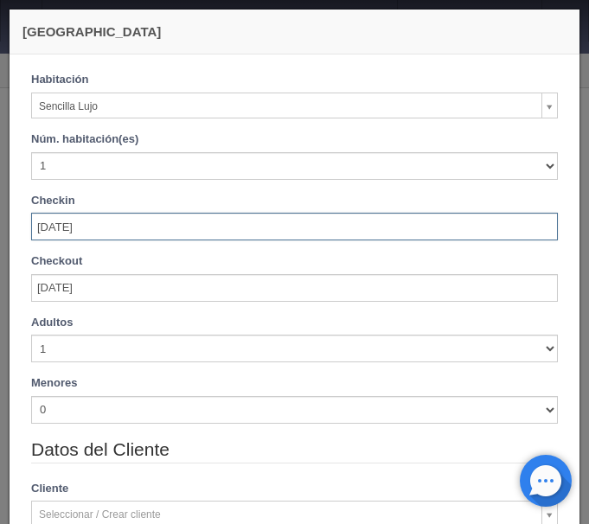
click at [94, 226] on input "12-08-2025" at bounding box center [294, 227] width 526 height 28
checkbox input "false"
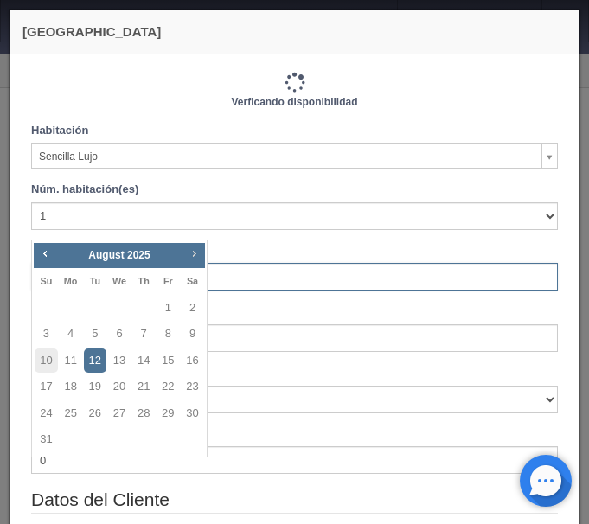
type input "1150.00"
checkbox input "false"
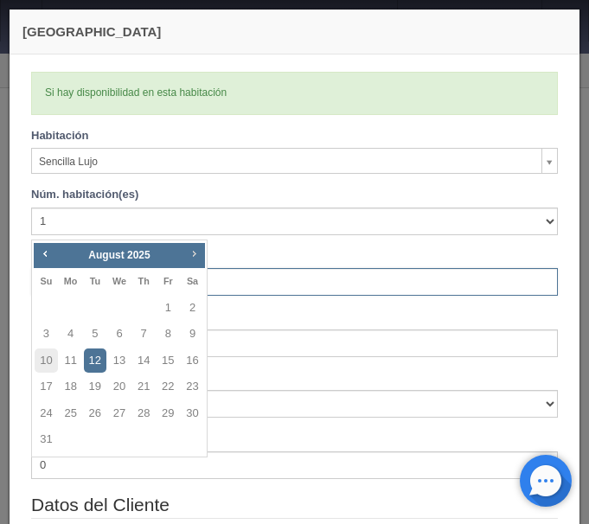
click at [200, 257] on span "Next" at bounding box center [194, 253] width 14 height 14
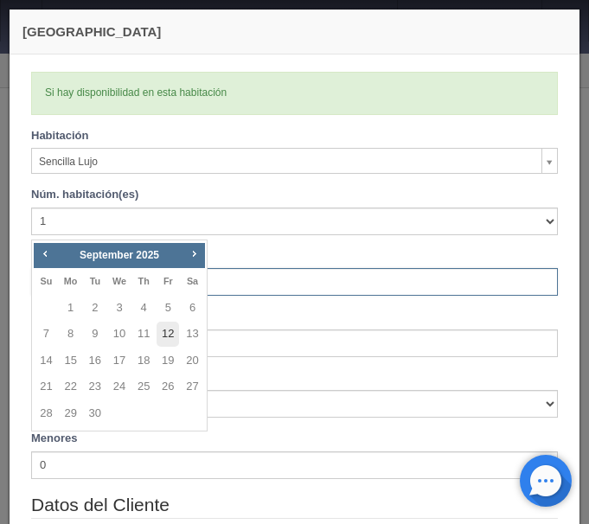
click at [166, 331] on link "12" at bounding box center [167, 334] width 22 height 25
type input "12-09-2025"
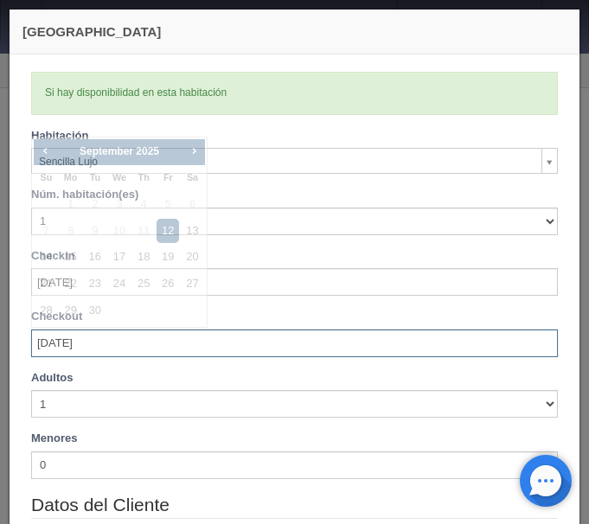
click at [127, 329] on input "12-09-2025" at bounding box center [294, 343] width 526 height 28
checkbox input "false"
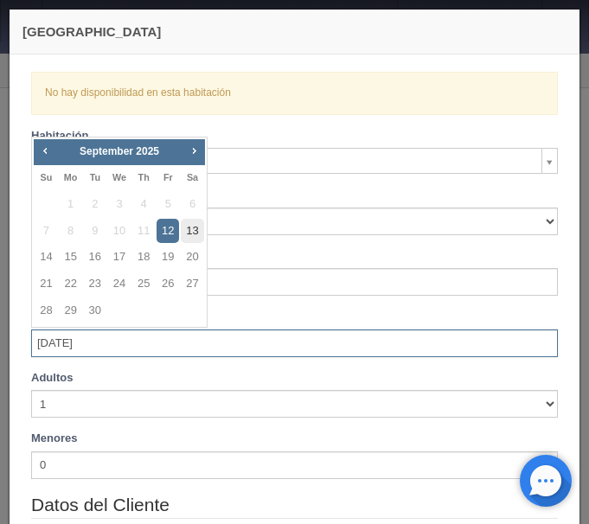
click at [198, 225] on link "13" at bounding box center [192, 231] width 22 height 25
type input "13-09-2025"
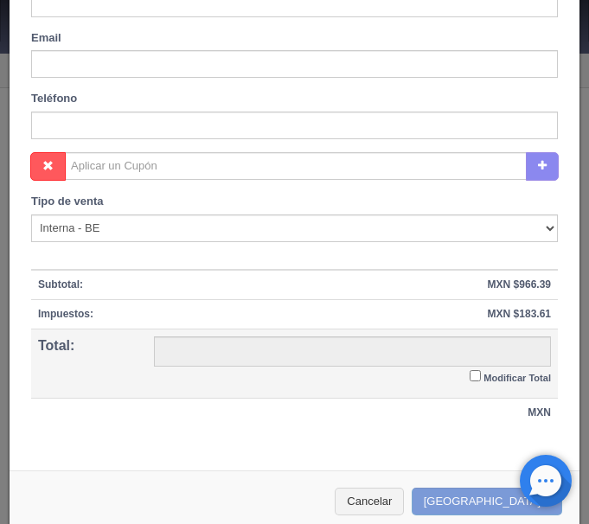
scroll to position [704, 0]
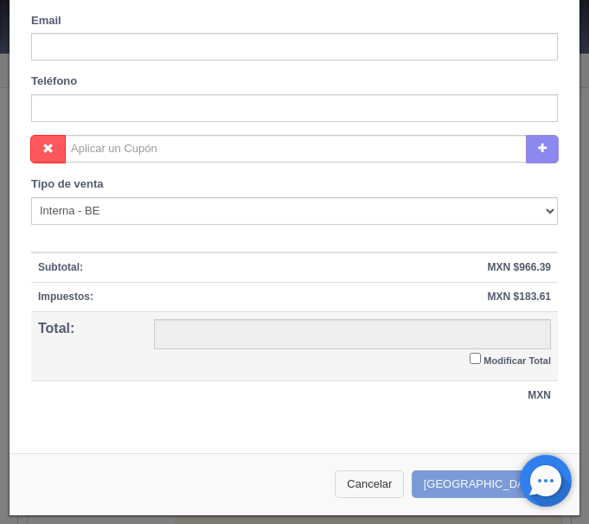
click at [404, 487] on button "Cancelar" at bounding box center [369, 484] width 69 height 29
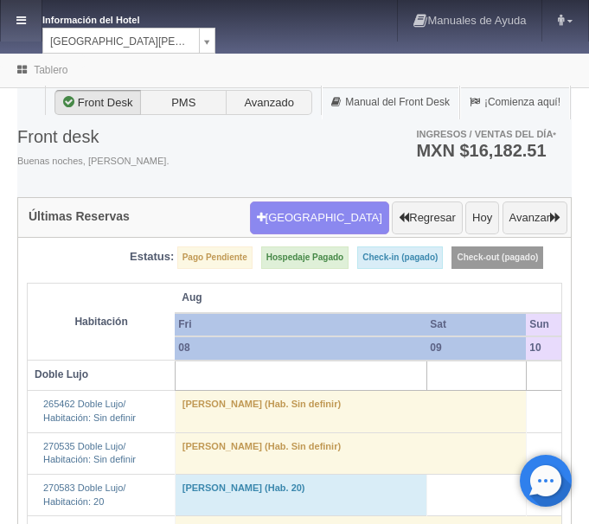
click at [19, 18] on icon at bounding box center [21, 20] width 10 height 11
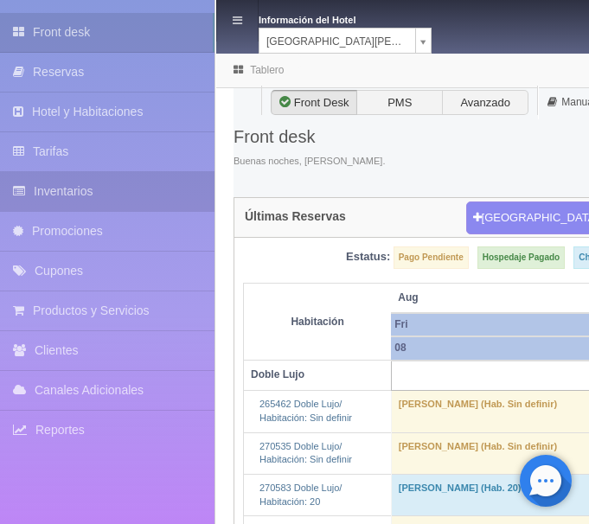
click at [79, 198] on link "Inventarios" at bounding box center [107, 191] width 214 height 39
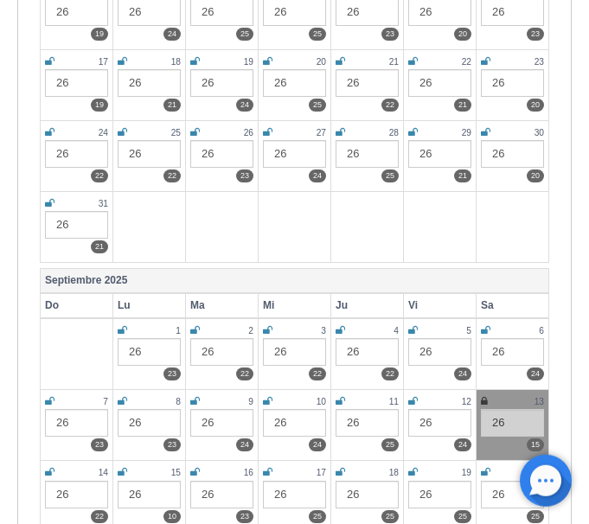
scroll to position [617, 0]
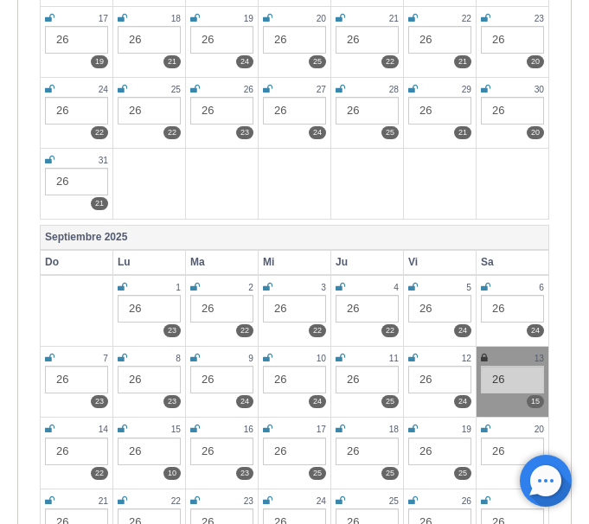
click at [484, 354] on icon at bounding box center [484, 358] width 7 height 10
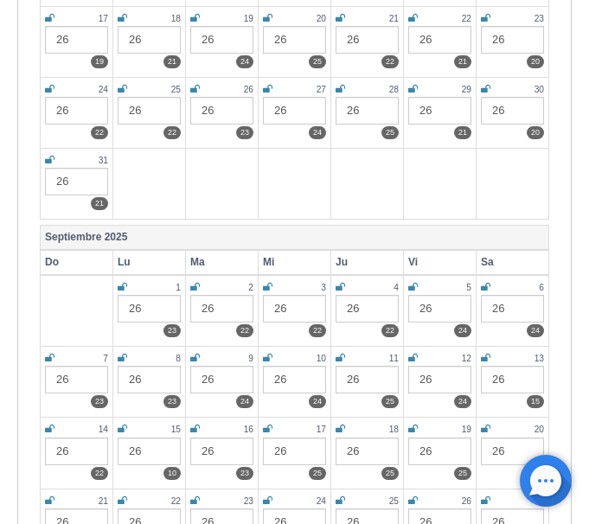
scroll to position [0, 0]
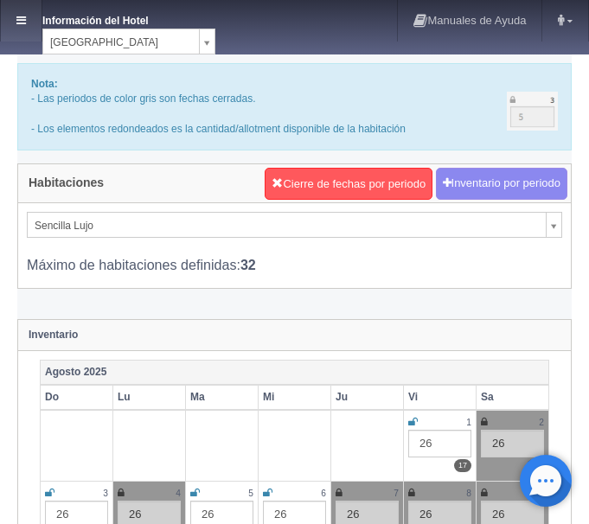
click at [28, 16] on link at bounding box center [21, 20] width 41 height 41
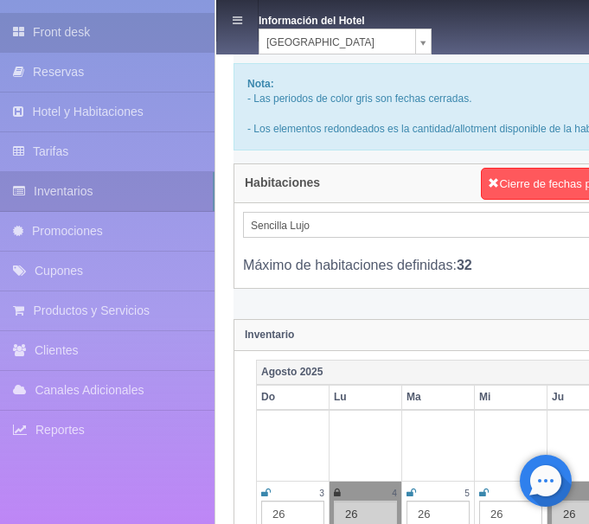
click at [78, 32] on link "Front desk" at bounding box center [107, 32] width 214 height 39
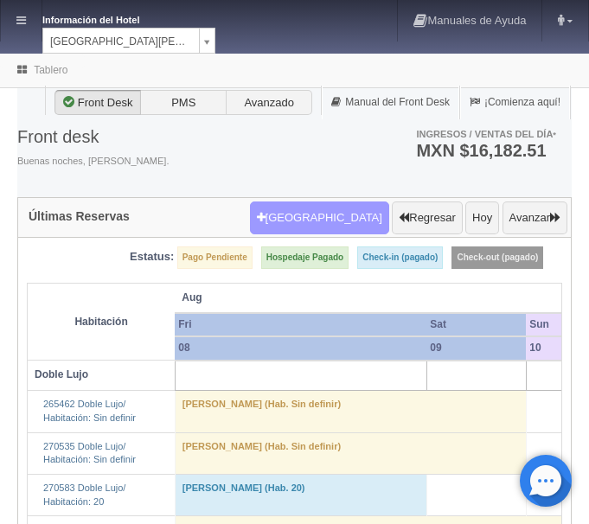
click at [326, 222] on button "Nueva Reserva" at bounding box center [319, 217] width 139 height 33
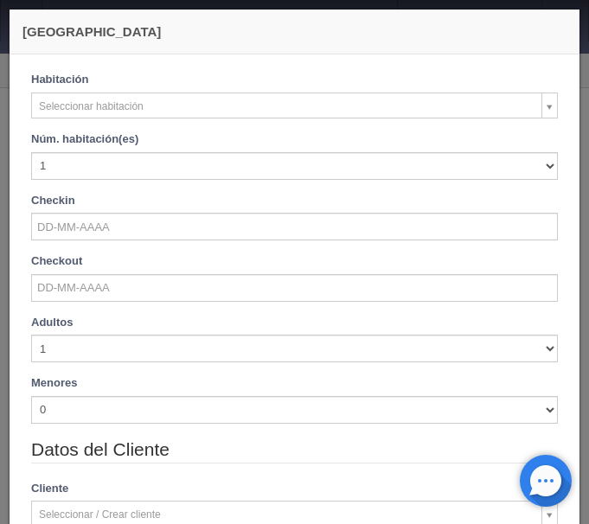
checkbox input "false"
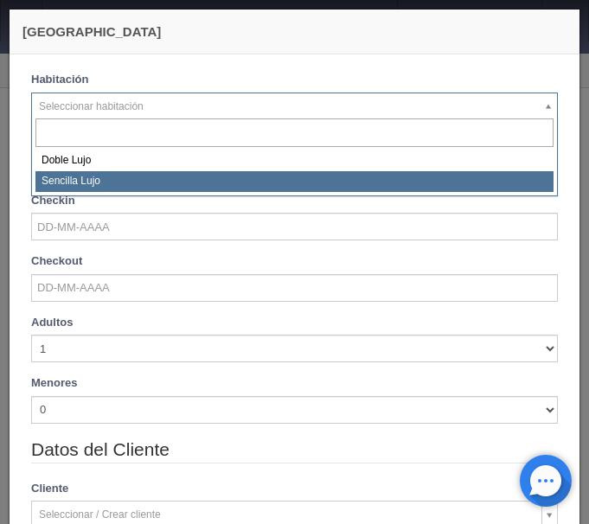
select select "576"
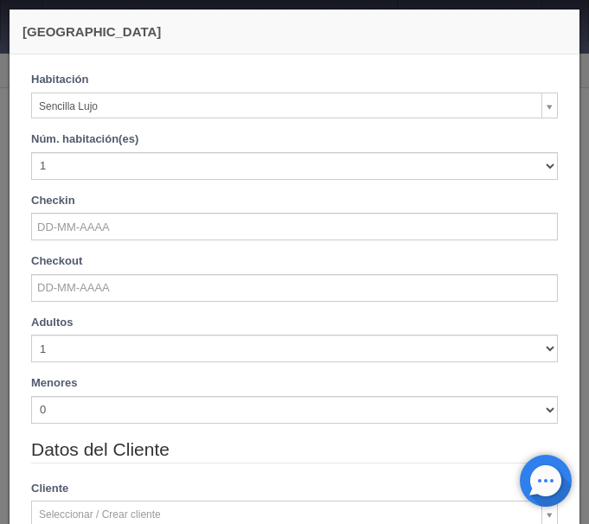
checkbox input "false"
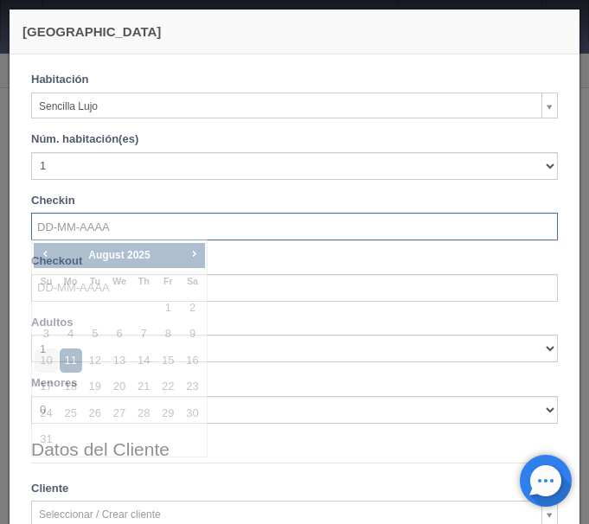
click at [115, 224] on input "text" at bounding box center [294, 227] width 526 height 28
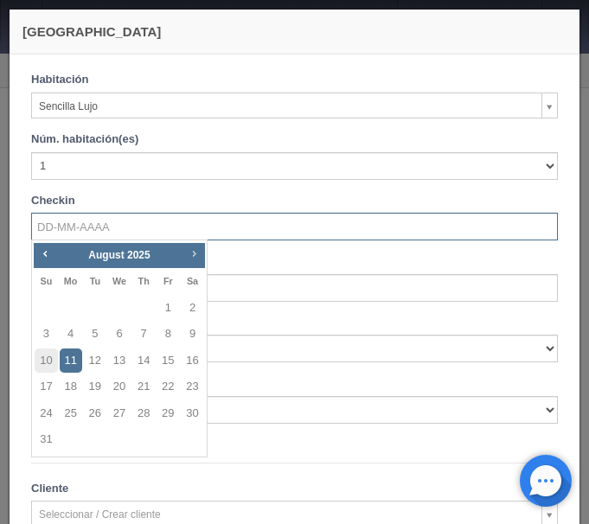
click at [200, 253] on span "Next" at bounding box center [194, 253] width 14 height 14
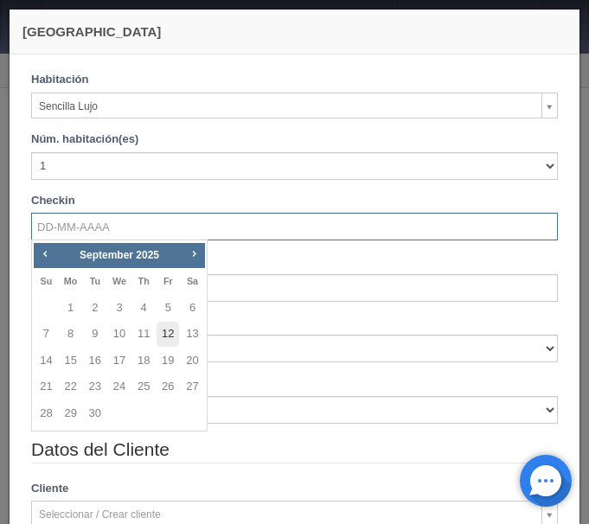
click at [163, 326] on link "12" at bounding box center [167, 334] width 22 height 25
type input "12-09-2025"
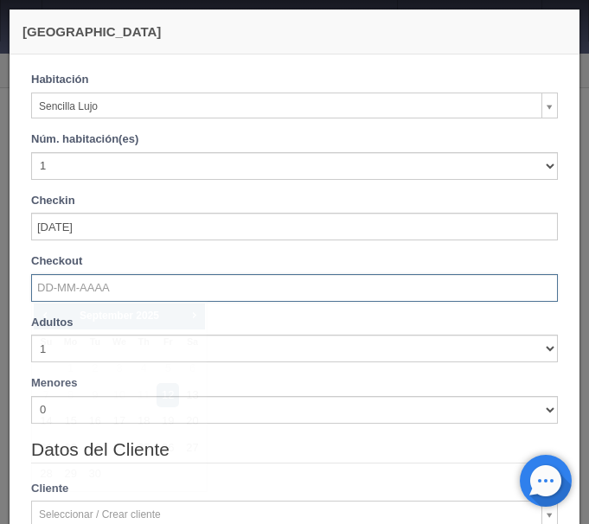
click at [105, 290] on input "text" at bounding box center [294, 288] width 526 height 28
checkbox input "false"
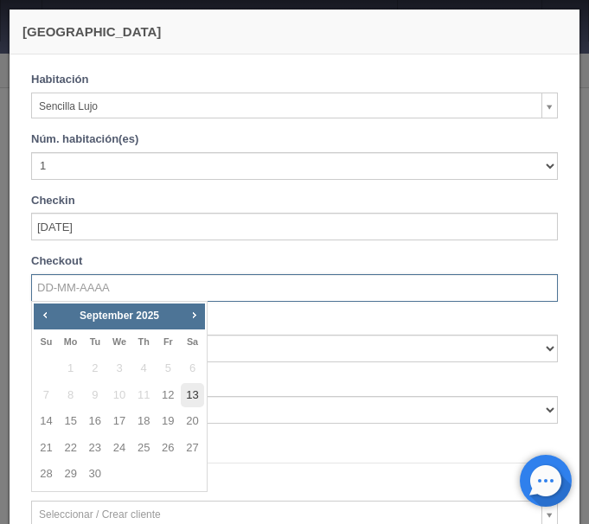
click at [188, 390] on link "13" at bounding box center [192, 395] width 22 height 25
type input "13-09-2025"
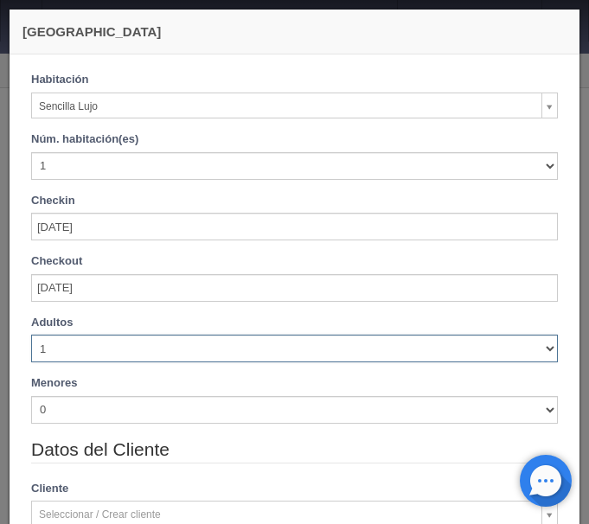
click at [31, 335] on select "1 2 3 4 5 6 7 8 9 10" at bounding box center [294, 349] width 526 height 28
checkbox input "false"
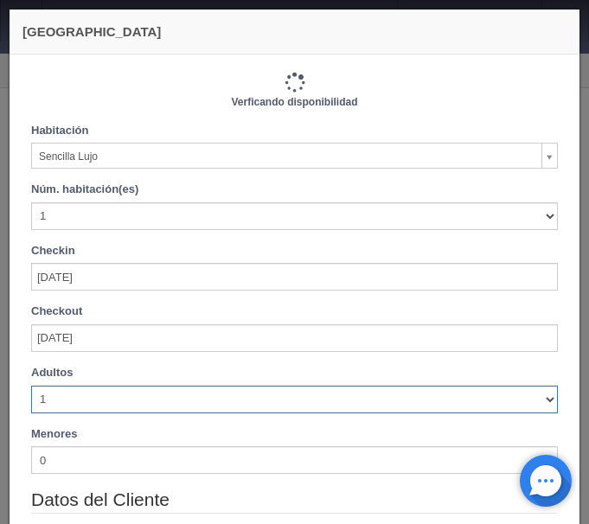
type input "1150.00"
checkbox input "false"
select select "2"
click option "2" at bounding box center [0, 0] width 0 height 0
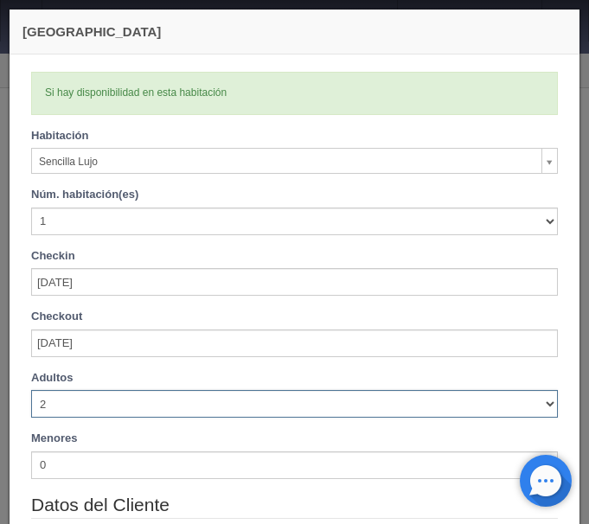
checkbox input "false"
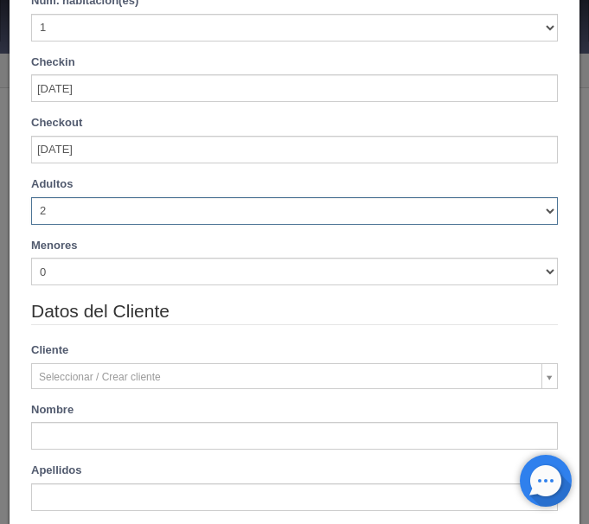
type input "1150.00"
checkbox input "false"
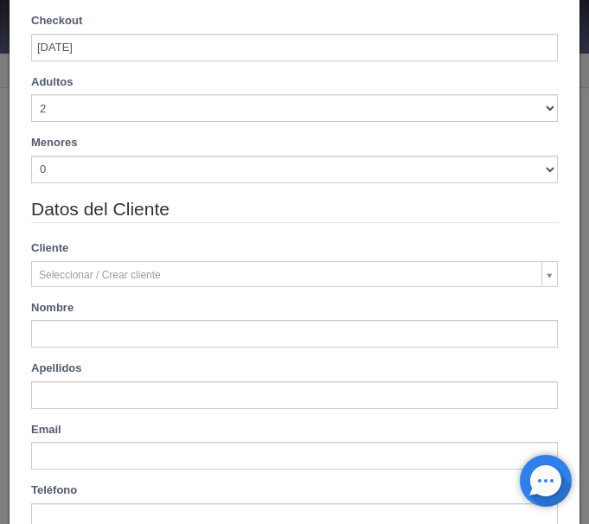
type input "Luis"
type input "Camacho"
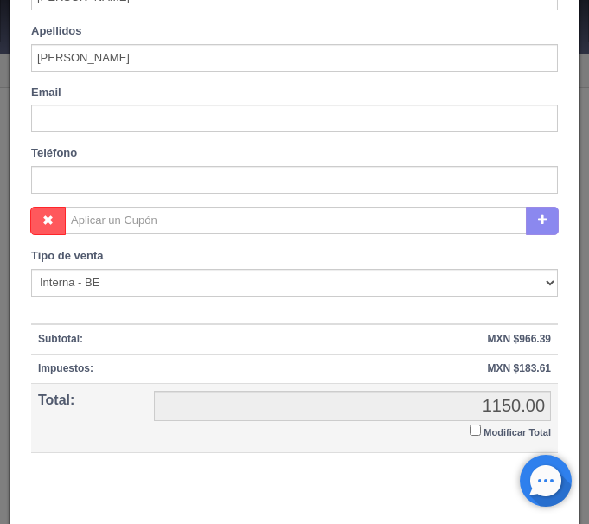
scroll to position [659, 0]
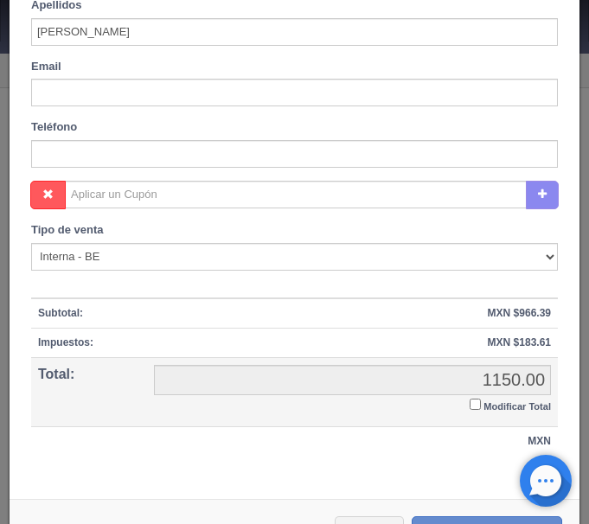
click at [475, 406] on input "Modificar Total" at bounding box center [474, 403] width 11 height 11
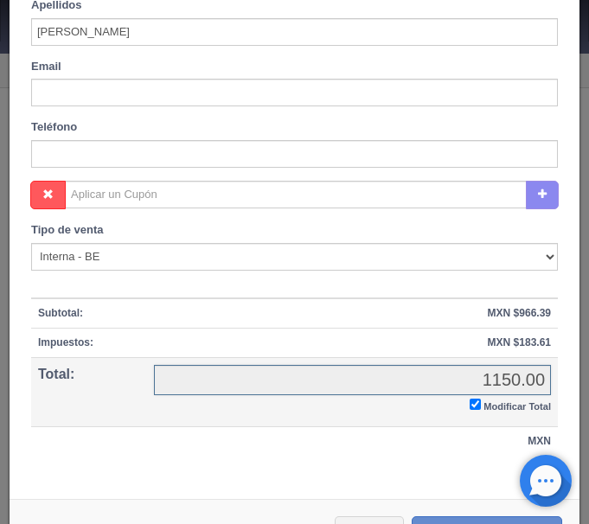
checkbox input "true"
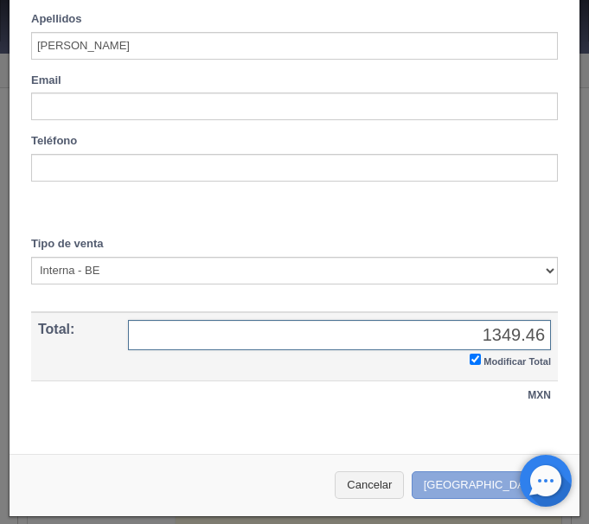
type input "1349.46"
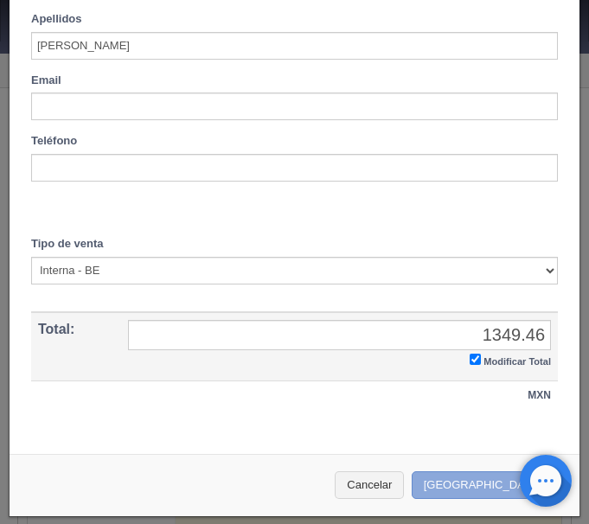
click at [488, 484] on button "[GEOGRAPHIC_DATA]" at bounding box center [486, 485] width 150 height 29
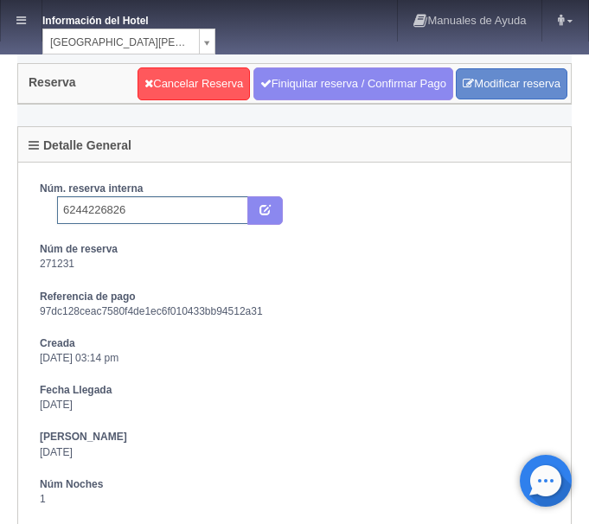
drag, startPoint x: 115, startPoint y: 215, endPoint x: 127, endPoint y: 212, distance: 12.6
click at [118, 214] on input "6244226826" at bounding box center [152, 210] width 191 height 28
click at [131, 211] on input "6244226826" at bounding box center [152, 210] width 191 height 28
type input "6244226826 Booking"
click at [264, 207] on icon "submit" at bounding box center [264, 208] width 11 height 11
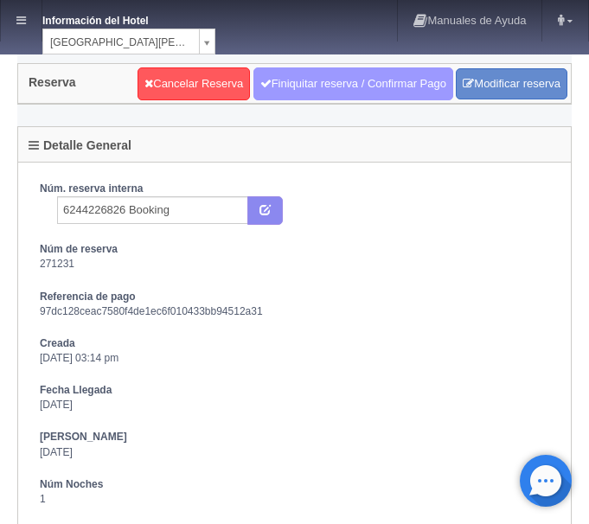
click at [296, 84] on link "Finiquitar reserva / Confirmar Pago" at bounding box center [353, 83] width 200 height 33
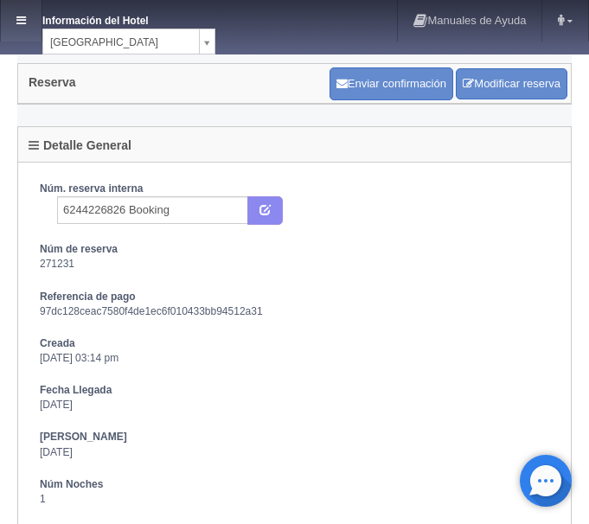
click at [19, 16] on icon at bounding box center [21, 20] width 10 height 11
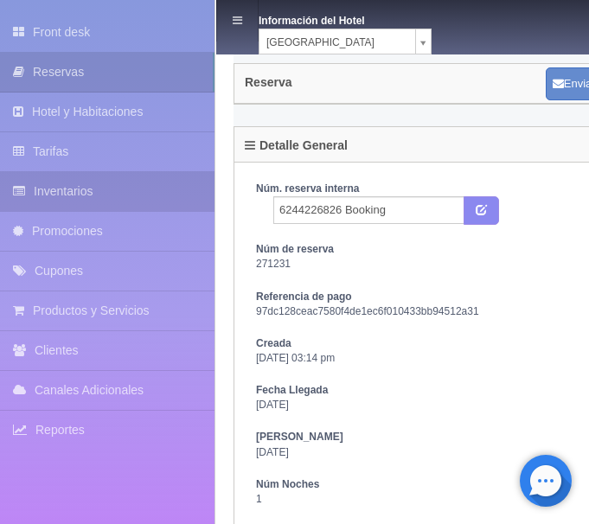
click at [69, 200] on link "Inventarios" at bounding box center [107, 191] width 214 height 39
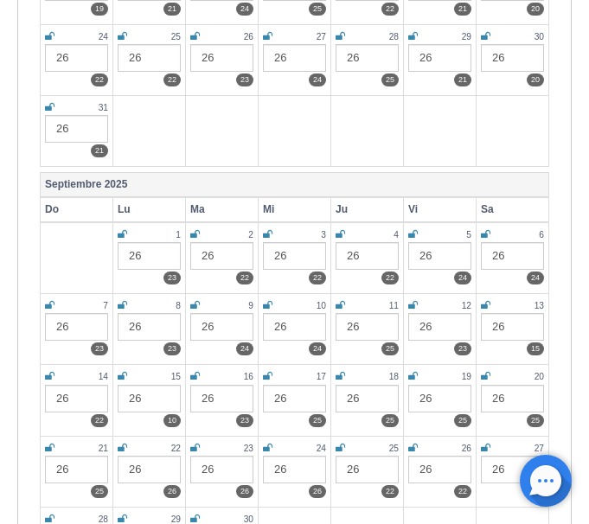
scroll to position [793, 0]
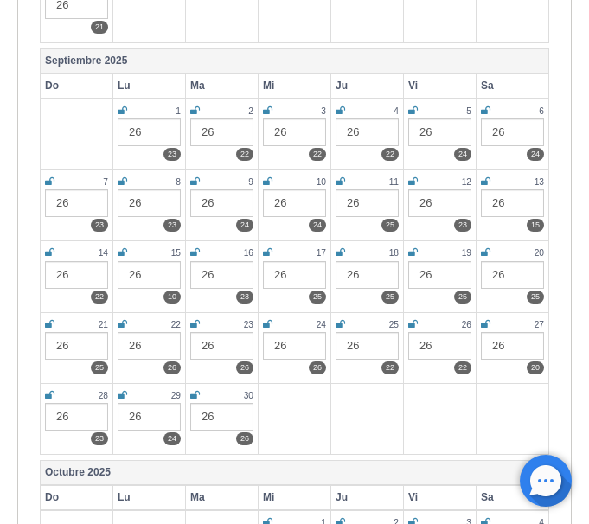
click at [485, 178] on icon at bounding box center [486, 181] width 10 height 10
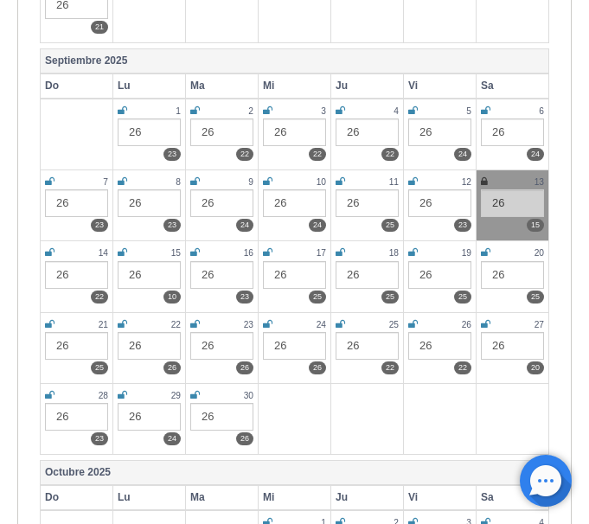
click at [120, 251] on icon at bounding box center [123, 252] width 10 height 10
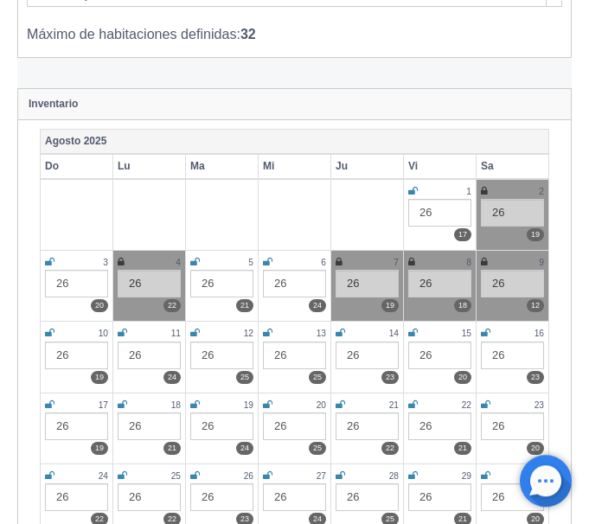
scroll to position [0, 0]
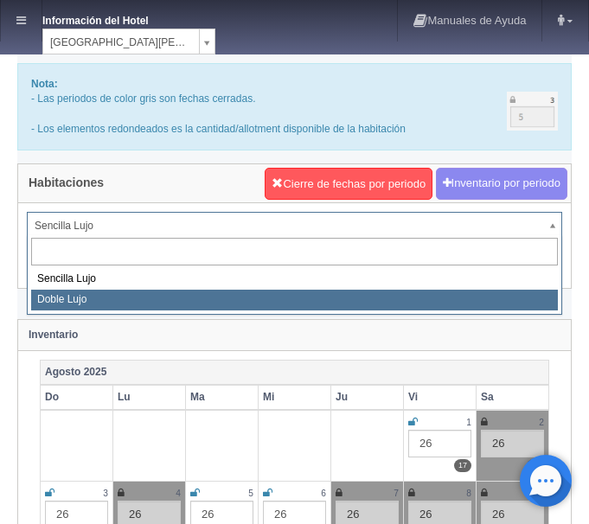
select select "577"
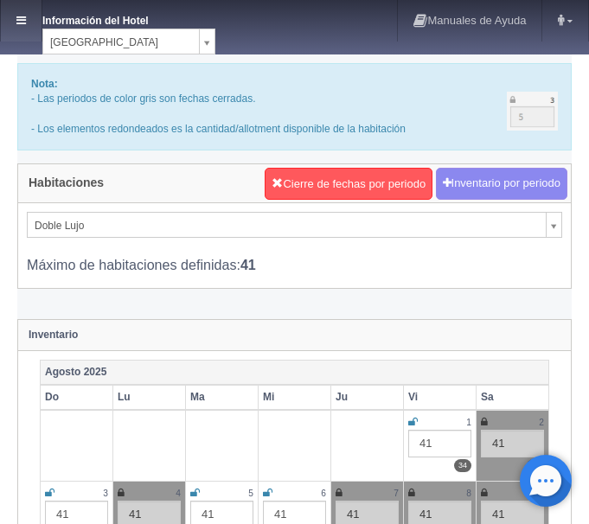
click at [36, 16] on link at bounding box center [21, 20] width 41 height 41
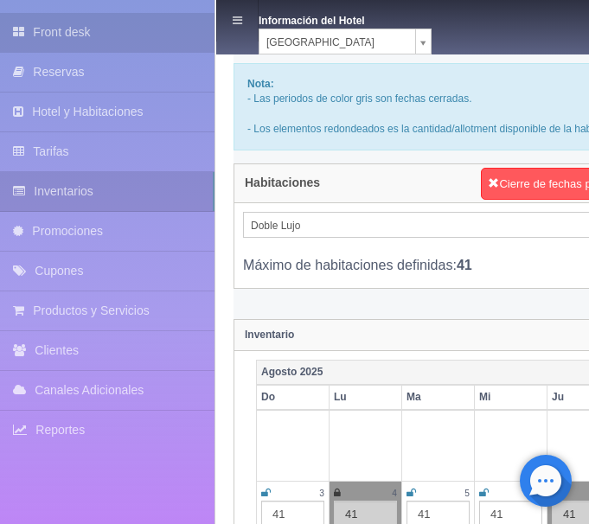
click at [93, 36] on link "Front desk" at bounding box center [107, 32] width 214 height 39
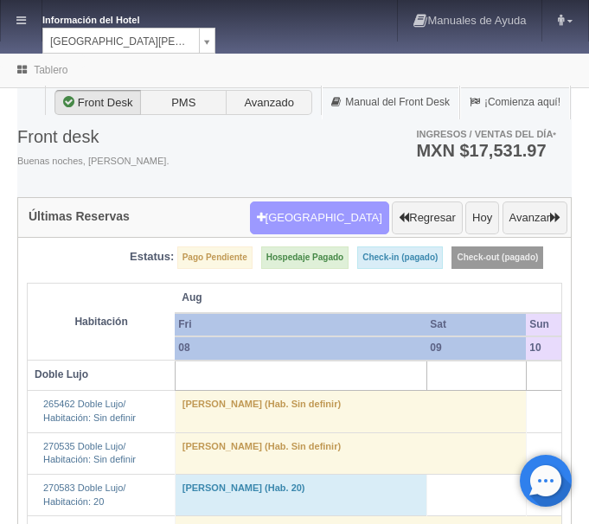
click at [321, 215] on button "Nueva Reserva" at bounding box center [319, 217] width 139 height 33
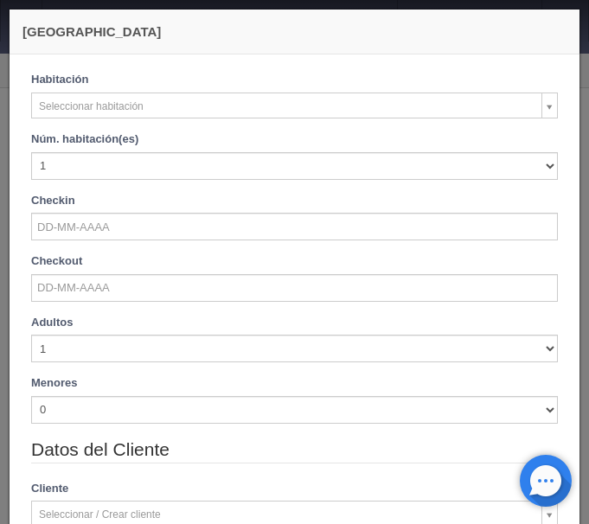
checkbox input "false"
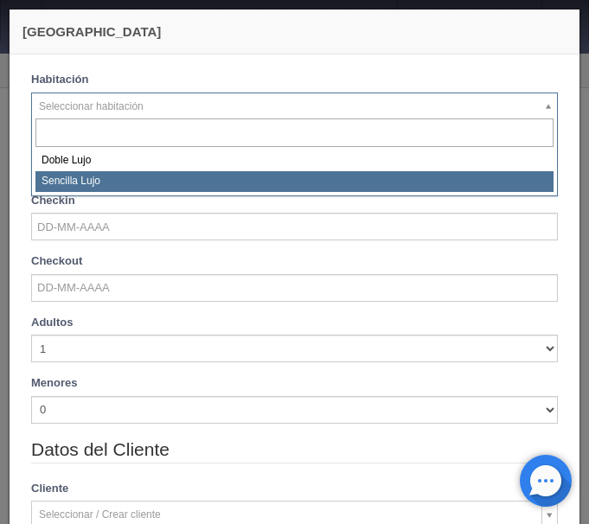
select select "576"
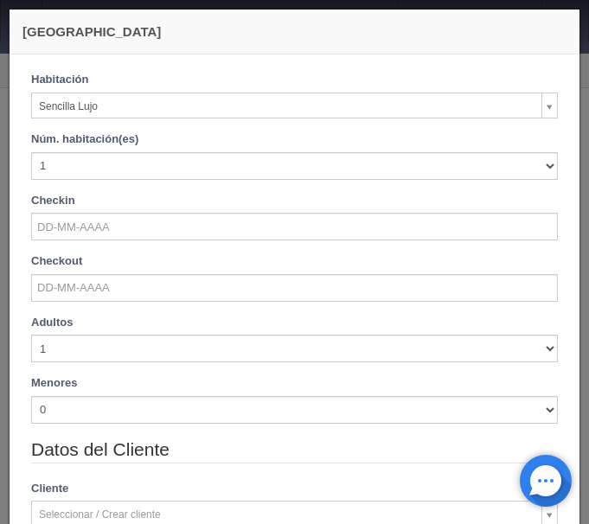
checkbox input "false"
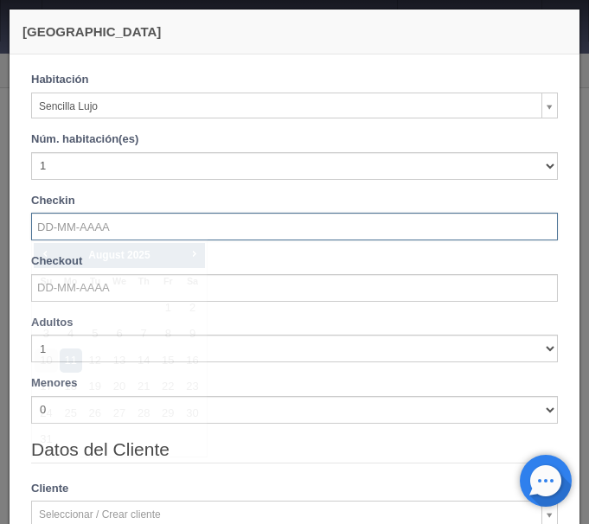
click at [125, 230] on input "text" at bounding box center [294, 227] width 526 height 28
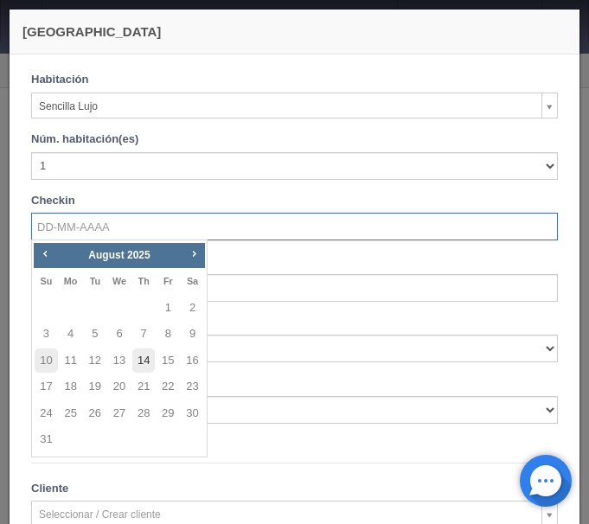
click at [142, 361] on link "14" at bounding box center [143, 360] width 22 height 25
type input "14-08-2025"
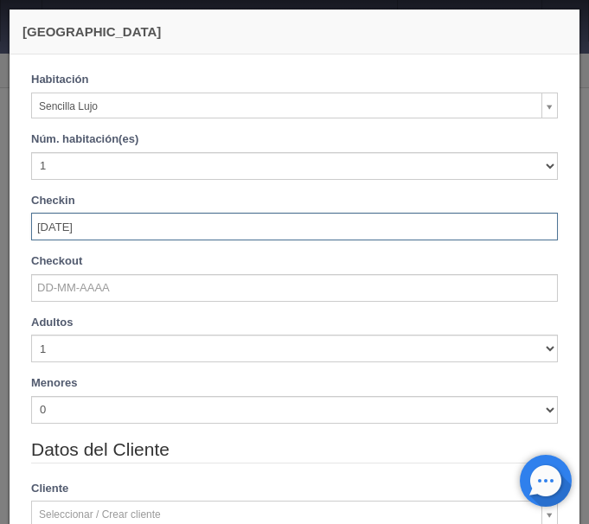
click at [106, 233] on input "14-08-2025" at bounding box center [294, 227] width 526 height 28
drag, startPoint x: 110, startPoint y: 227, endPoint x: 31, endPoint y: 230, distance: 78.7
click at [31, 230] on input "14-08-2025" at bounding box center [294, 227] width 526 height 28
click at [31, 230] on input "text" at bounding box center [294, 227] width 526 height 28
click at [68, 224] on input "text" at bounding box center [294, 227] width 526 height 28
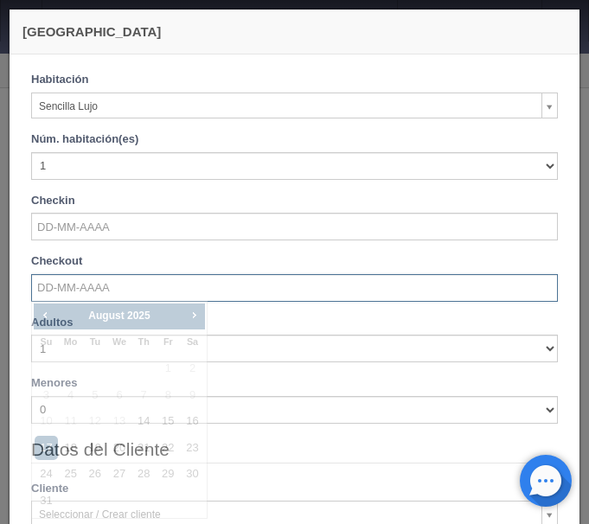
click at [84, 290] on input "text" at bounding box center [294, 288] width 526 height 28
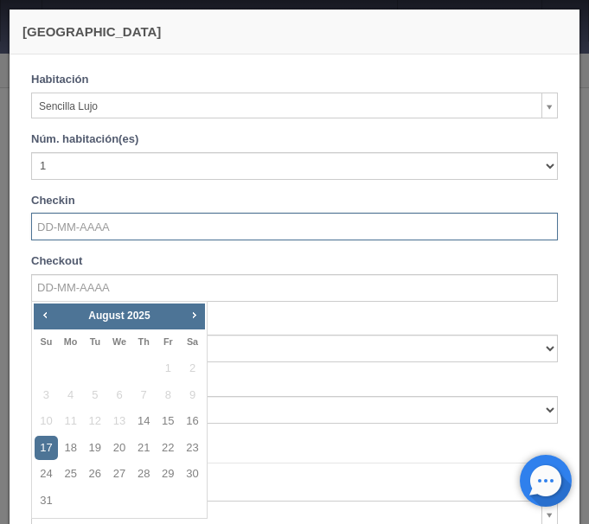
click at [73, 226] on input "text" at bounding box center [294, 227] width 526 height 28
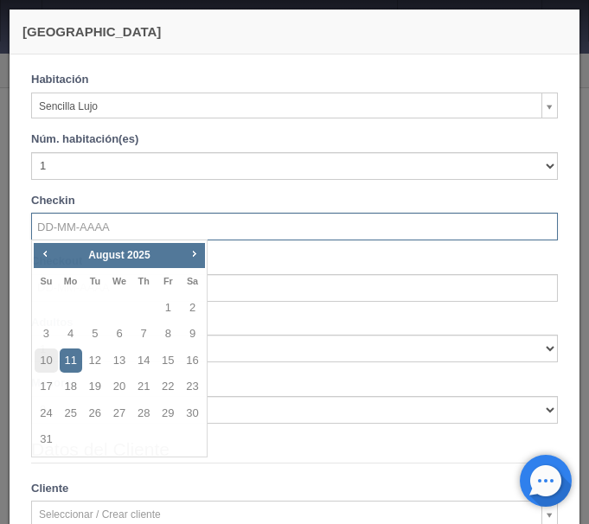
checkbox input "false"
click at [188, 248] on span "Next" at bounding box center [194, 253] width 14 height 14
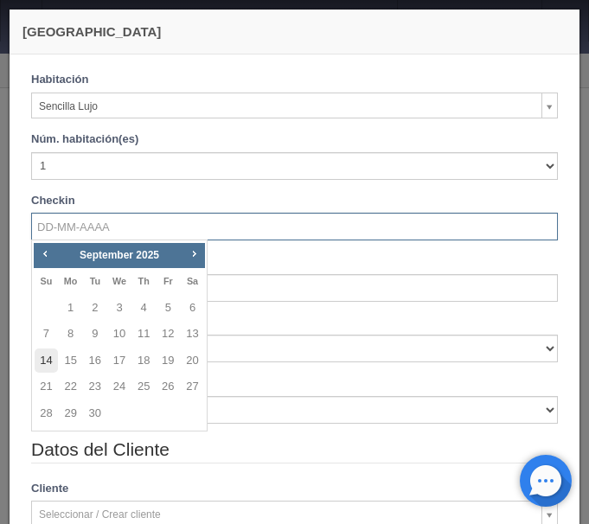
click at [41, 360] on link "14" at bounding box center [46, 360] width 22 height 25
type input "[DATE]"
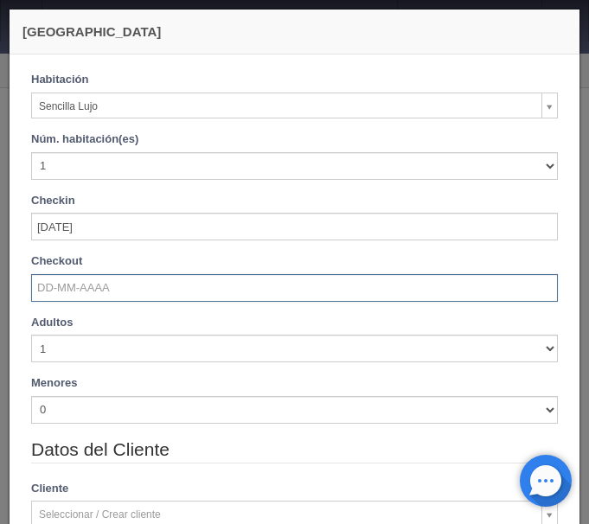
click at [66, 300] on input "text" at bounding box center [294, 288] width 526 height 28
checkbox input "false"
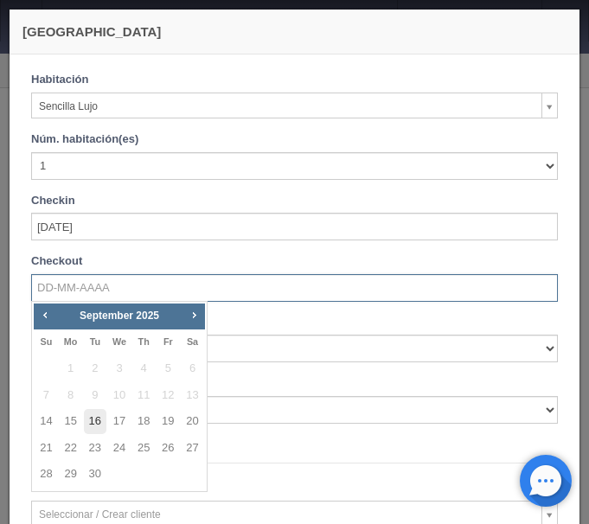
click at [95, 425] on link "16" at bounding box center [95, 421] width 22 height 25
type input "[DATE]"
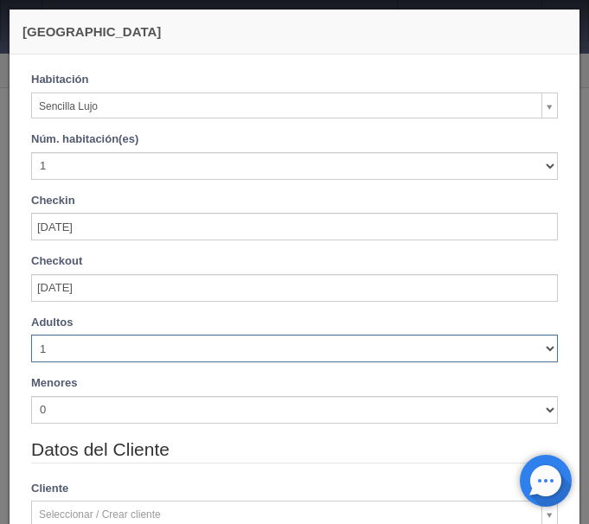
click at [31, 335] on select "1 2 3 4 5 6 7 8 9 10" at bounding box center [294, 349] width 526 height 28
checkbox input "false"
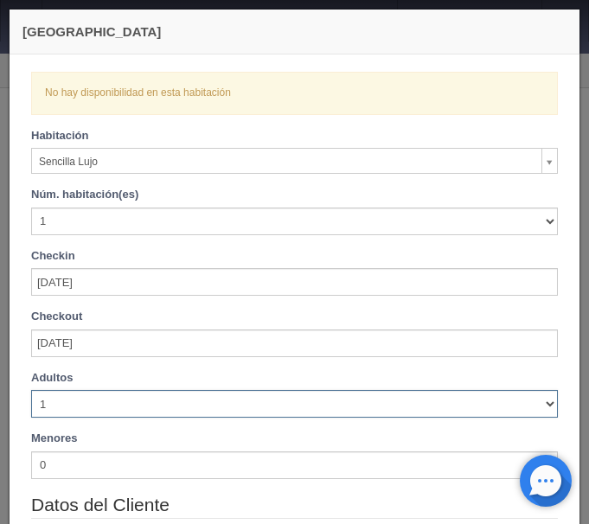
select select "2"
click option "2" at bounding box center [0, 0] width 0 height 0
checkbox input "false"
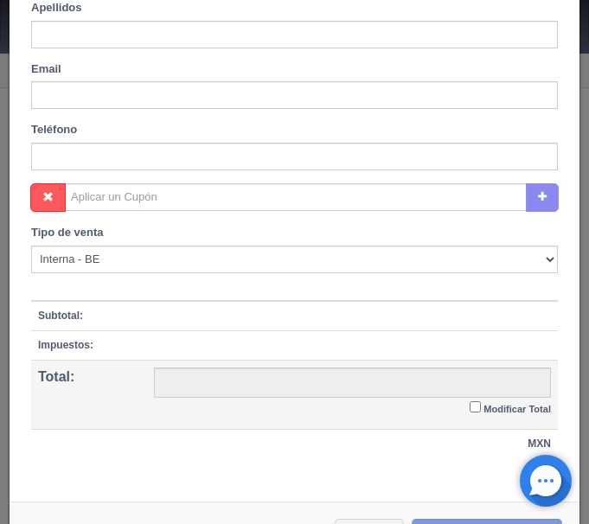
scroll to position [704, 0]
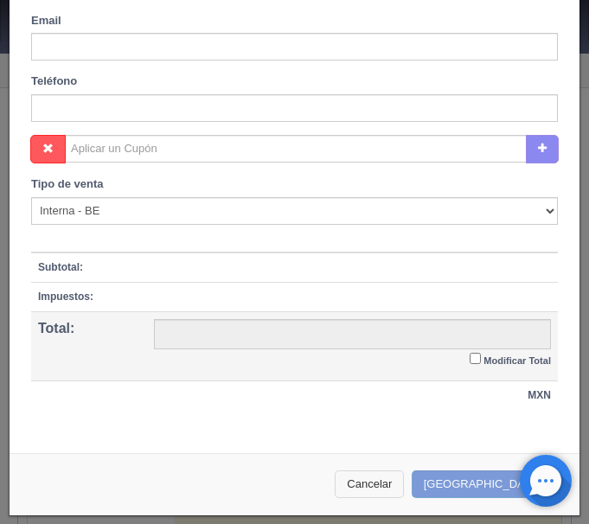
click at [398, 486] on button "Cancelar" at bounding box center [369, 484] width 69 height 29
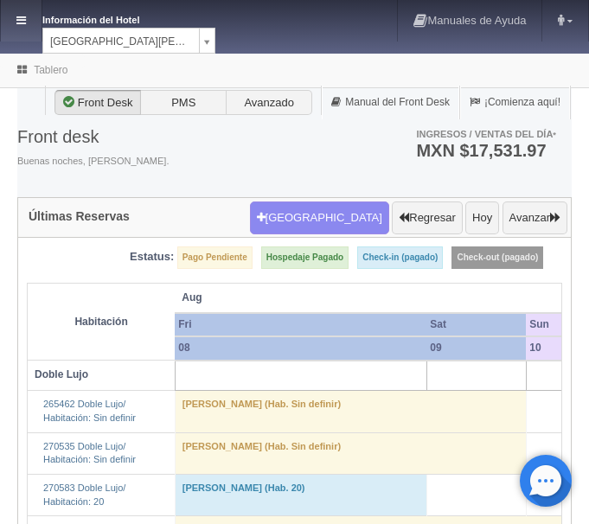
click at [22, 12] on link at bounding box center [21, 20] width 41 height 41
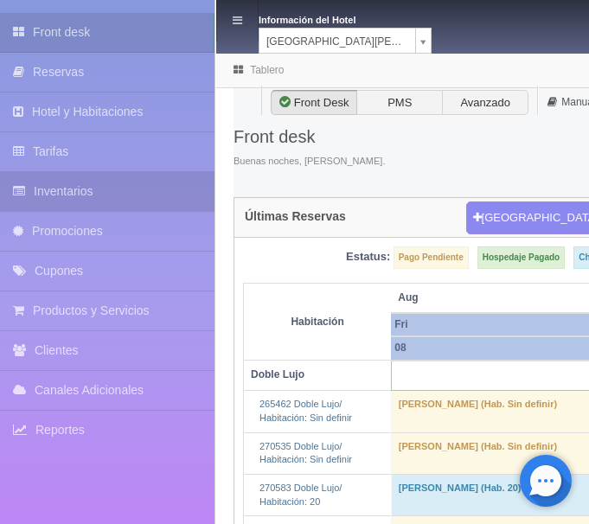
click at [67, 189] on link "Inventarios" at bounding box center [107, 191] width 214 height 39
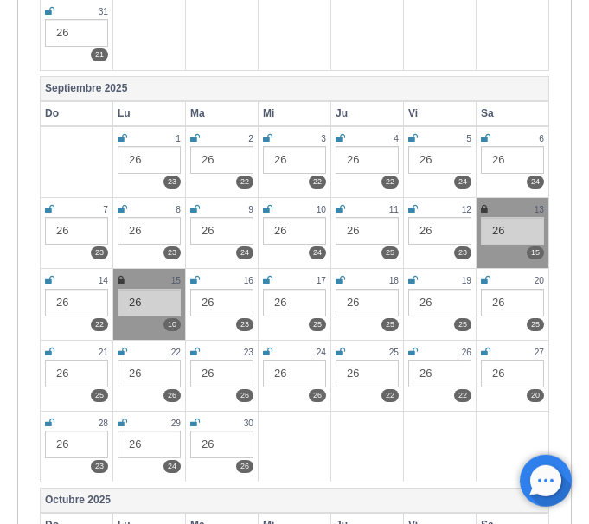
scroll to position [793, 0]
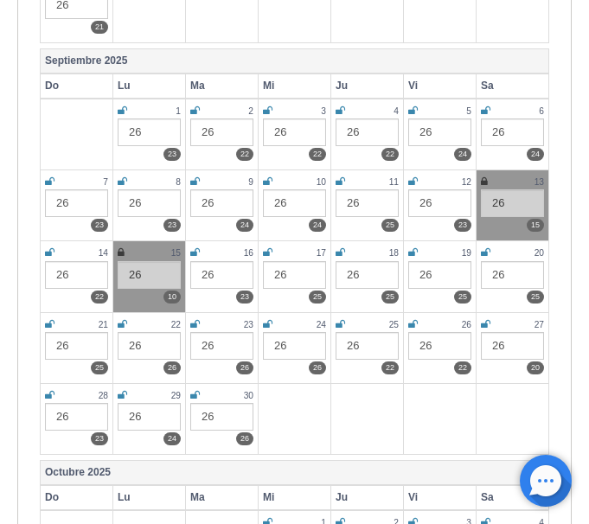
click at [482, 180] on icon at bounding box center [484, 181] width 7 height 10
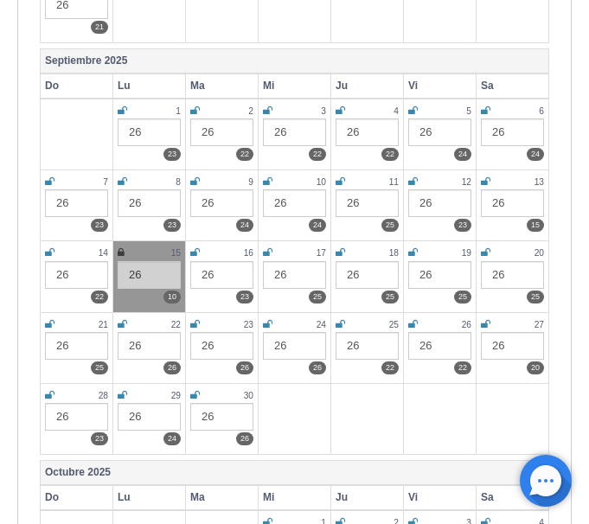
click at [482, 180] on icon at bounding box center [486, 181] width 10 height 10
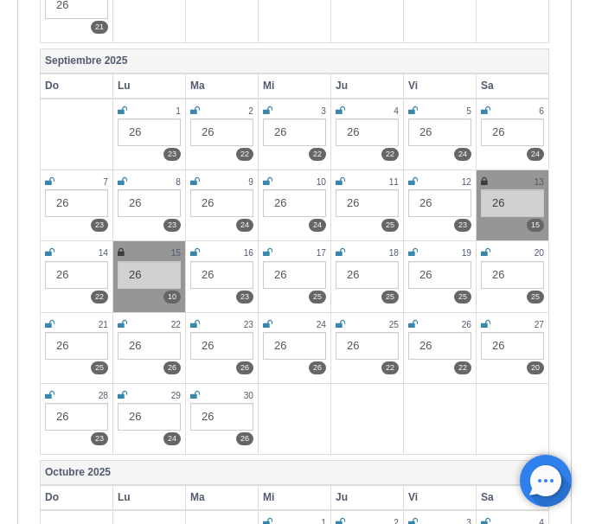
click at [124, 252] on icon at bounding box center [121, 252] width 7 height 10
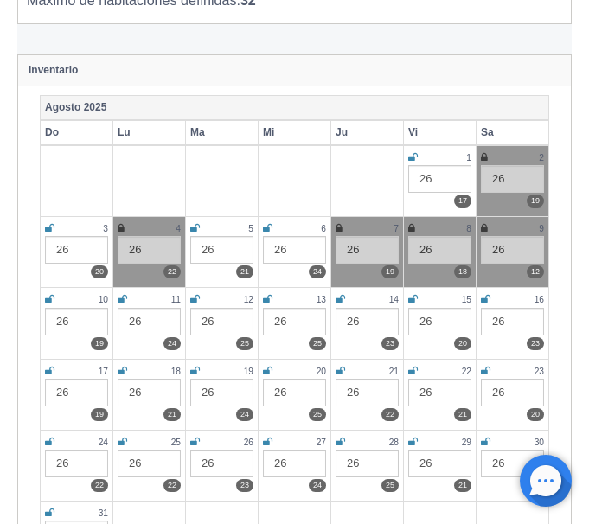
scroll to position [0, 0]
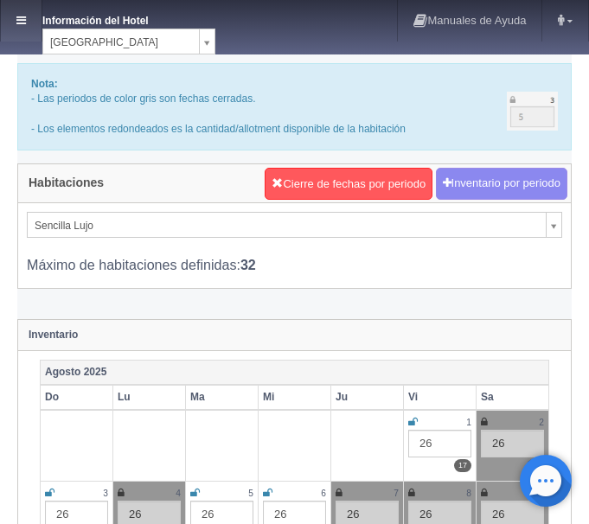
click at [40, 11] on link at bounding box center [21, 20] width 41 height 41
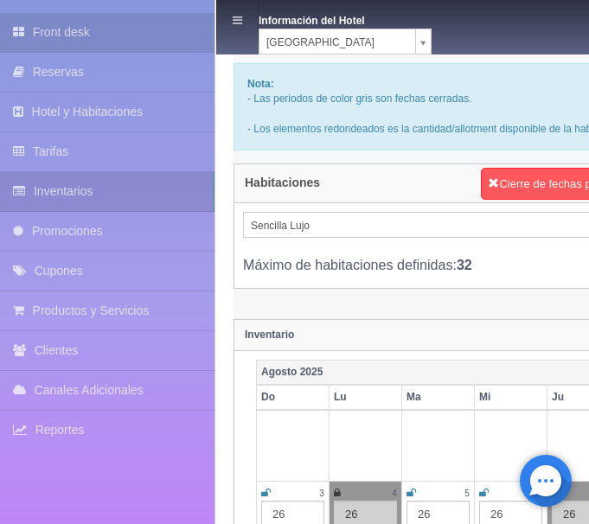
click at [57, 39] on link "Front desk" at bounding box center [107, 32] width 214 height 39
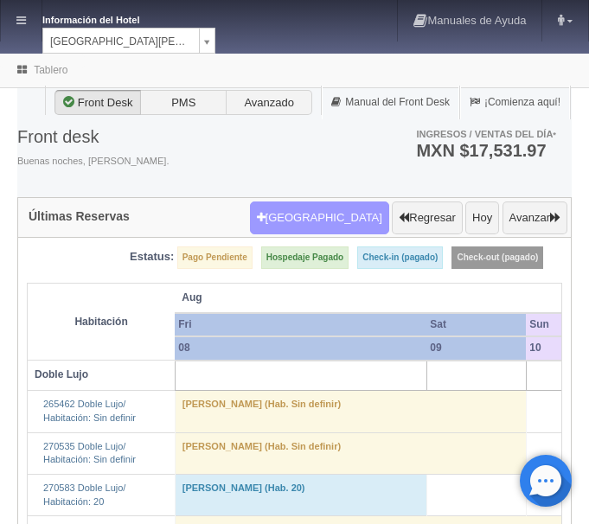
click at [338, 221] on button "[GEOGRAPHIC_DATA]" at bounding box center [319, 217] width 139 height 33
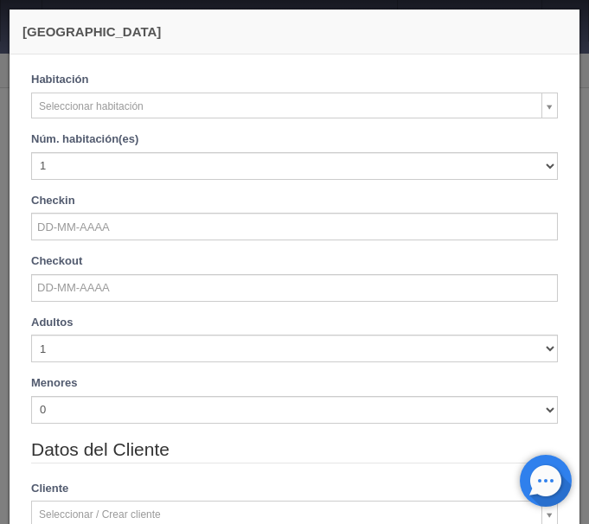
checkbox input "false"
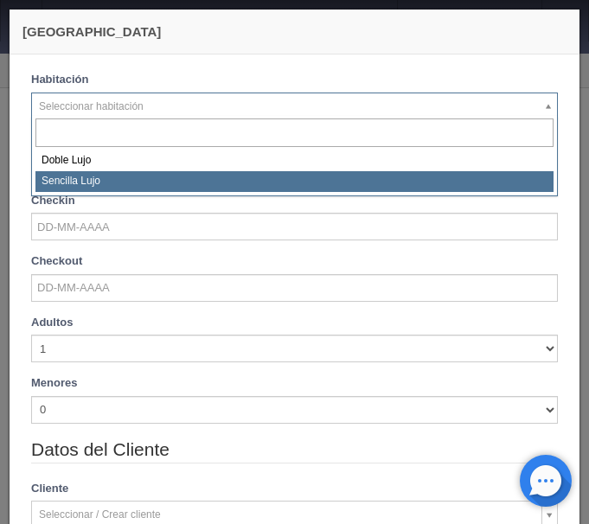
select select "576"
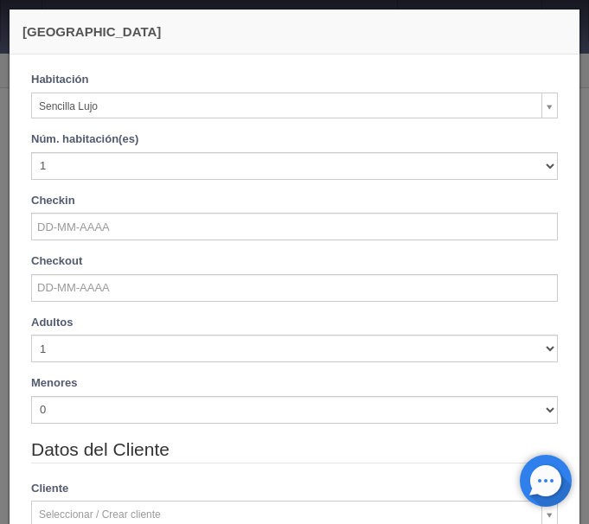
checkbox input "false"
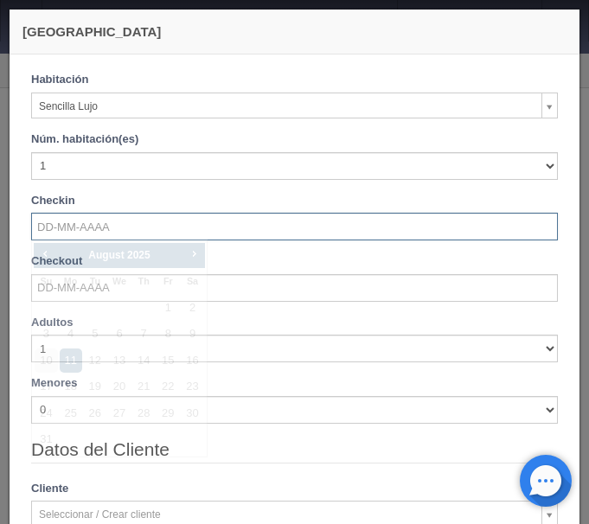
click at [120, 223] on input "text" at bounding box center [294, 227] width 526 height 28
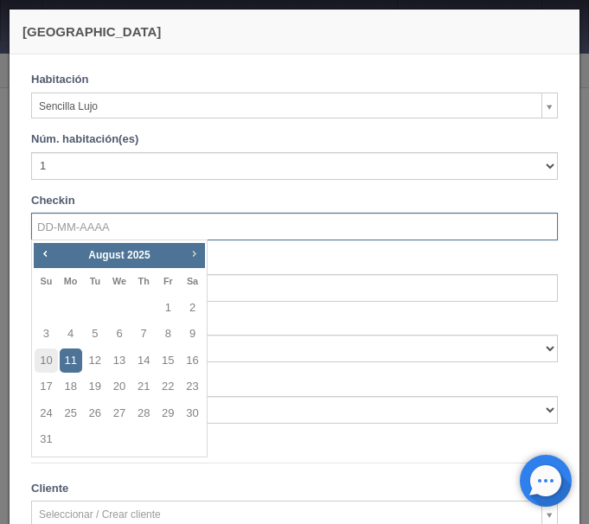
click at [189, 253] on span "Next" at bounding box center [194, 253] width 14 height 14
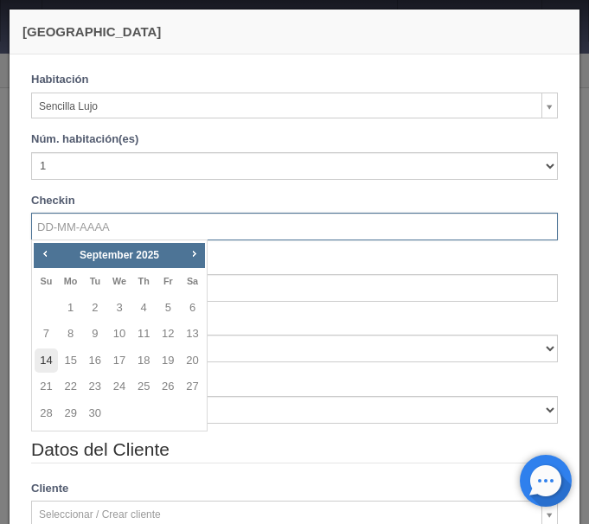
click at [51, 360] on link "14" at bounding box center [46, 360] width 22 height 25
type input "14-09-2025"
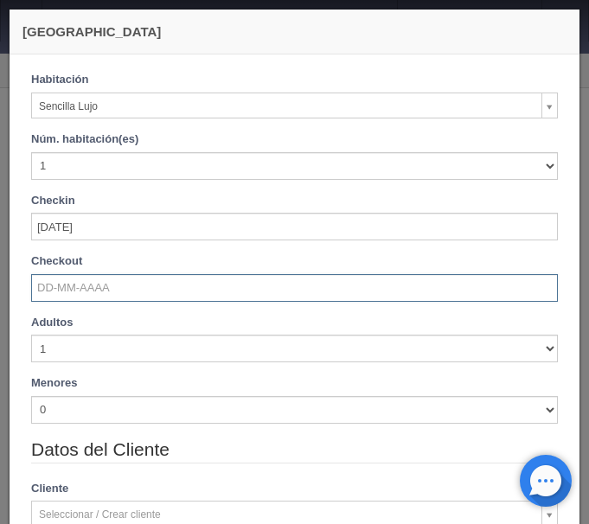
click at [58, 284] on input "text" at bounding box center [294, 288] width 526 height 28
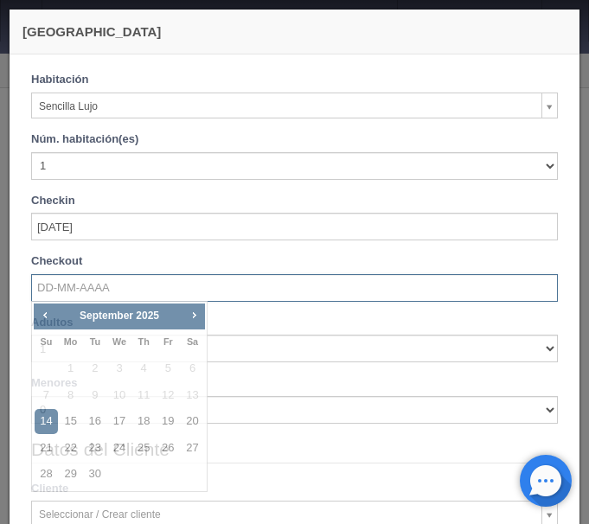
checkbox input "false"
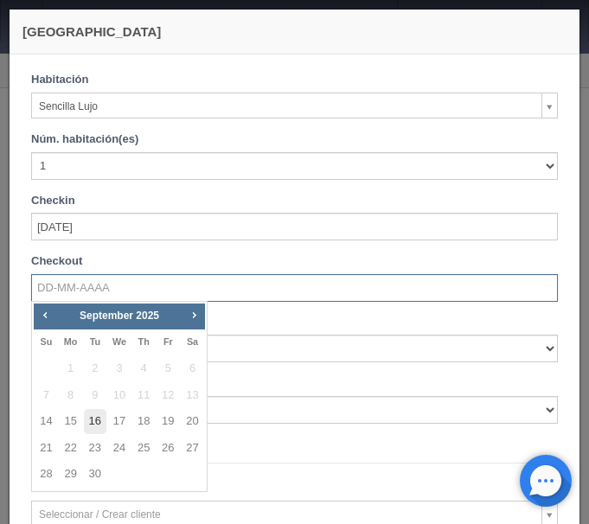
click at [97, 424] on link "16" at bounding box center [95, 421] width 22 height 25
type input "16-09-2025"
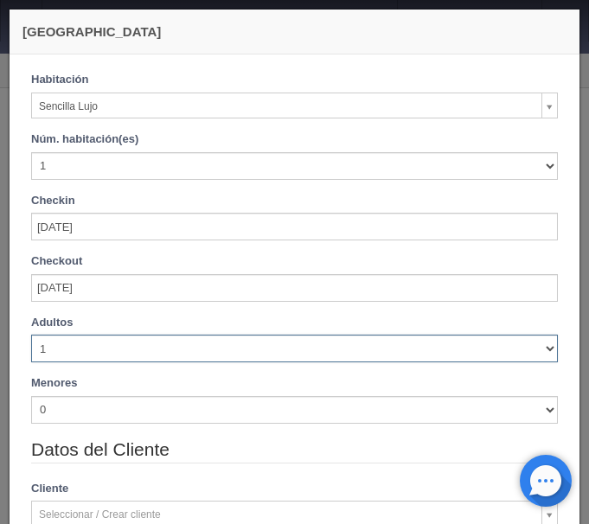
click at [31, 335] on select "1 2 3 4 5 6 7 8 9 10" at bounding box center [294, 349] width 526 height 28
checkbox input "false"
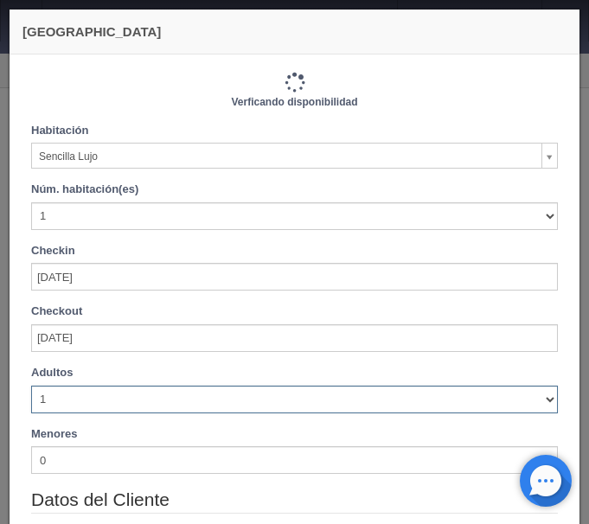
type input "2300.00"
checkbox input "false"
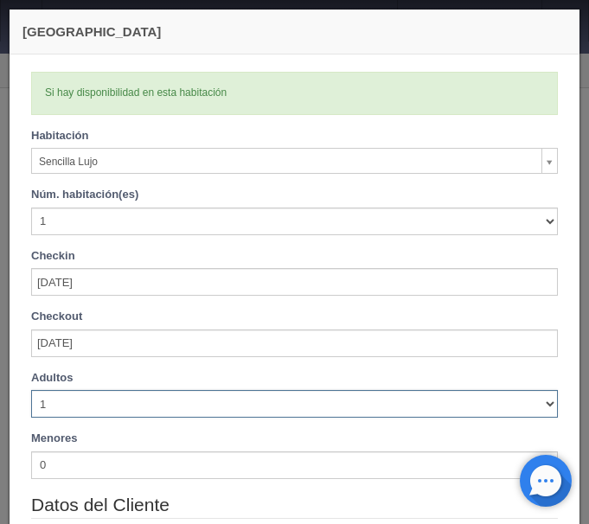
select select "2"
click option "2" at bounding box center [0, 0] width 0 height 0
checkbox input "false"
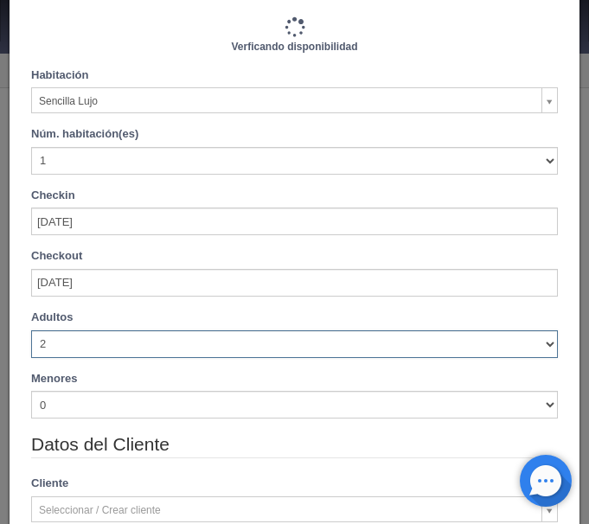
scroll to position [290, 0]
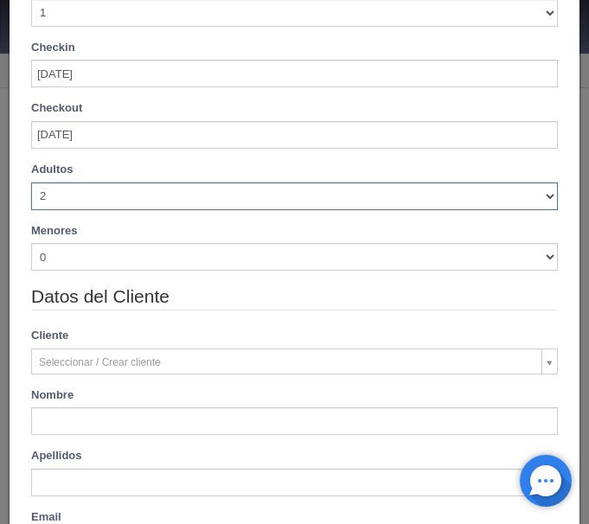
type input "2300.00"
checkbox input "false"
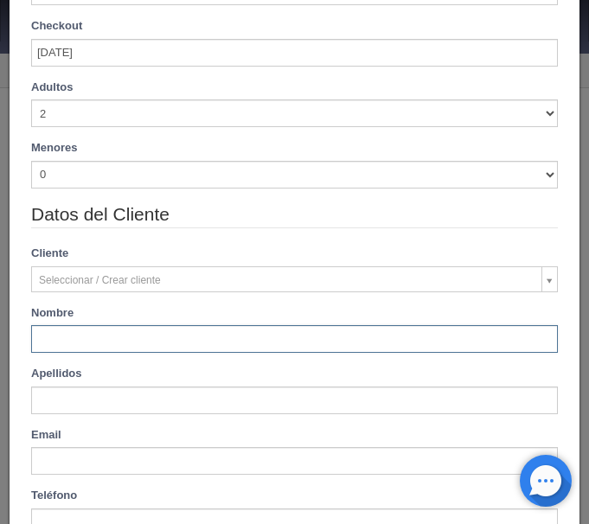
click at [112, 345] on input "text" at bounding box center [294, 339] width 526 height 28
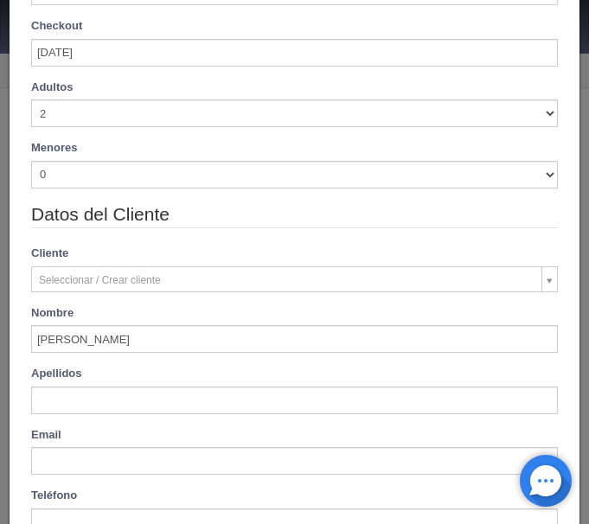
type input "AlinaAraceli"
type input "Tejeda"
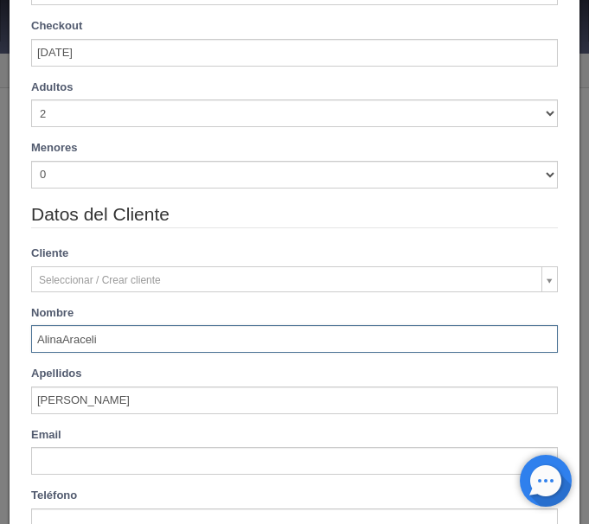
drag, startPoint x: 60, startPoint y: 341, endPoint x: 89, endPoint y: 298, distance: 51.6
click at [61, 335] on input "AlinaAraceli" at bounding box center [294, 339] width 526 height 28
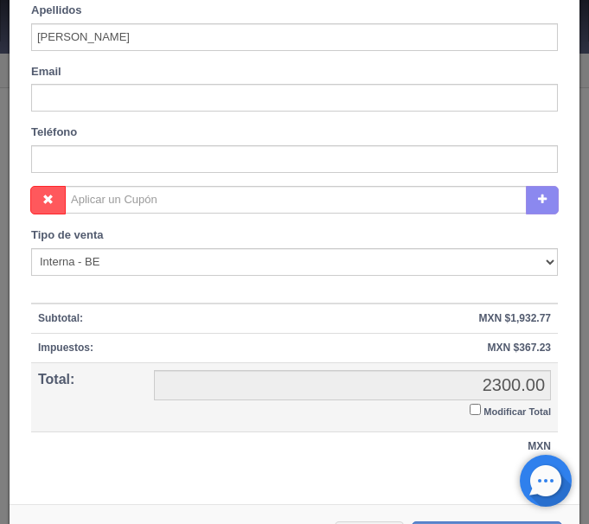
type input "Alina Araceli"
click at [475, 406] on input "Modificar Total" at bounding box center [474, 409] width 11 height 11
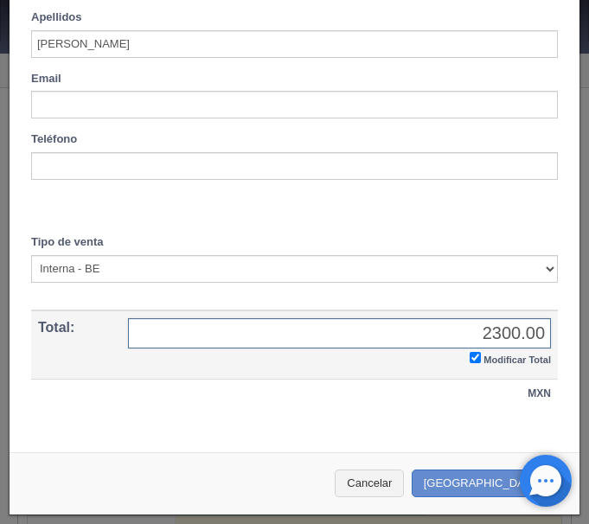
checkbox input "true"
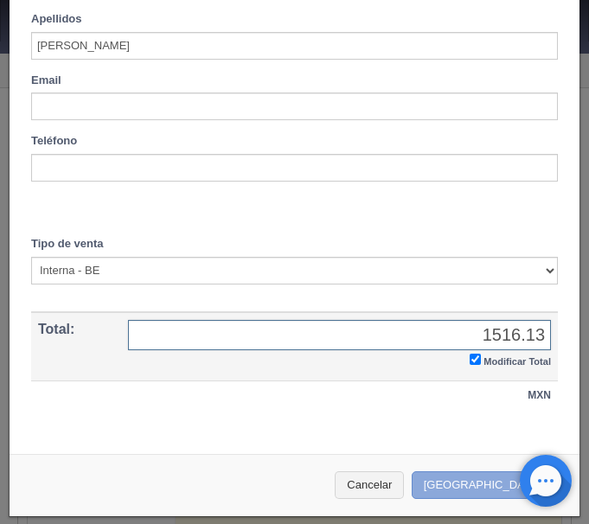
type input "1516.13"
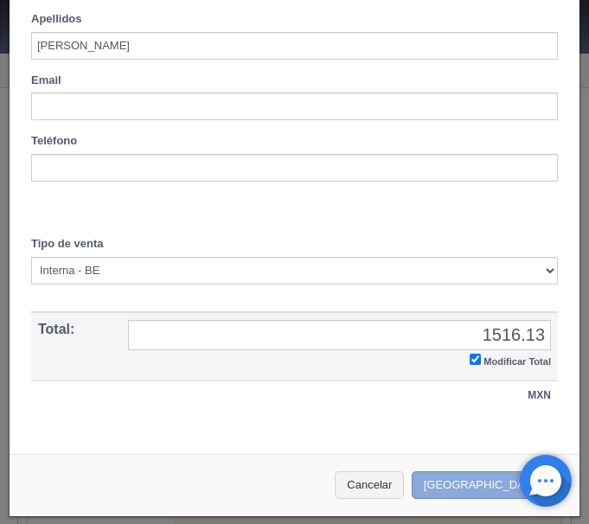
click at [492, 480] on button "[GEOGRAPHIC_DATA]" at bounding box center [486, 485] width 150 height 29
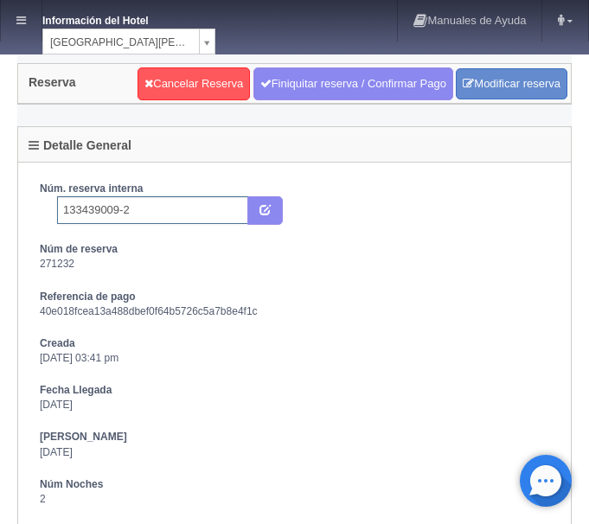
click at [167, 211] on input "133439009-2" at bounding box center [152, 210] width 191 height 28
type input "133439009-2 Pricetravel"
click at [278, 204] on button "submit" at bounding box center [264, 210] width 35 height 29
click at [11, 24] on link at bounding box center [21, 20] width 41 height 41
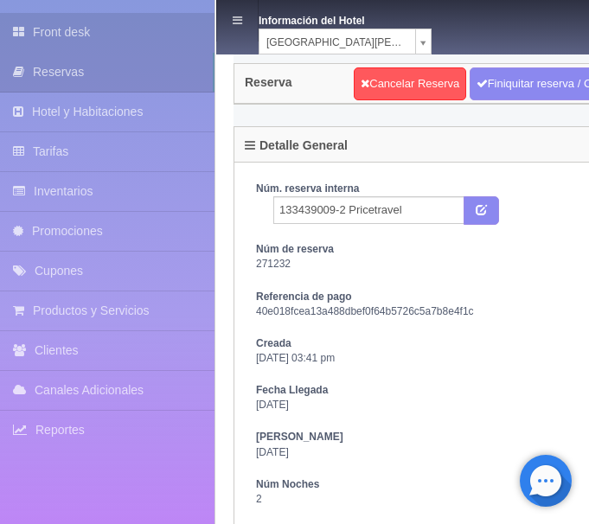
click at [48, 38] on link "Front desk" at bounding box center [107, 32] width 214 height 39
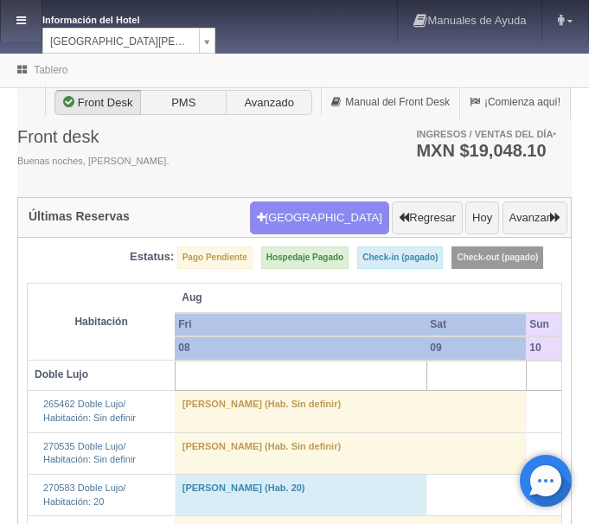
click at [11, 28] on link at bounding box center [21, 20] width 41 height 41
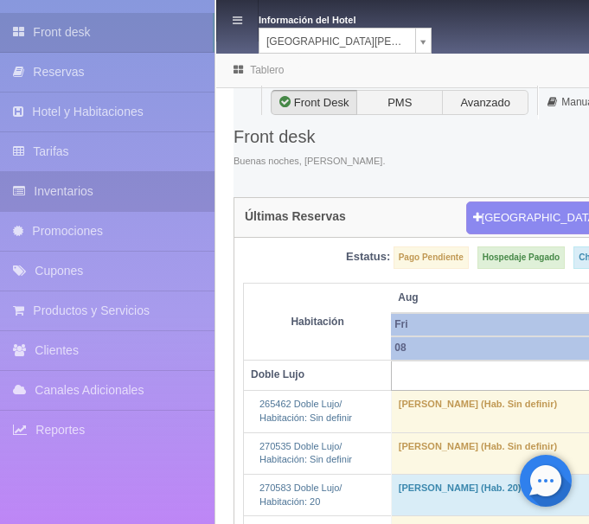
click at [78, 182] on link "Inventarios" at bounding box center [107, 191] width 214 height 39
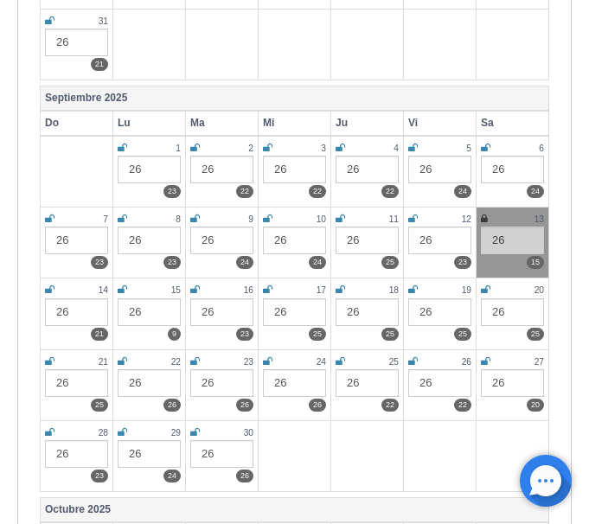
scroll to position [793, 0]
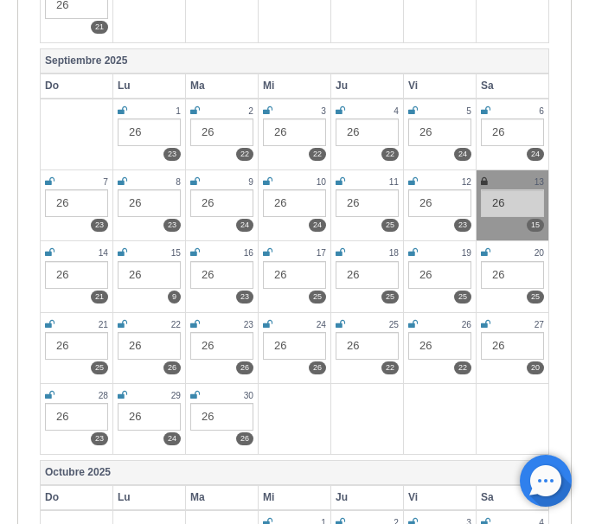
click at [118, 255] on icon at bounding box center [123, 252] width 10 height 10
